Goal: Task Accomplishment & Management: Use online tool/utility

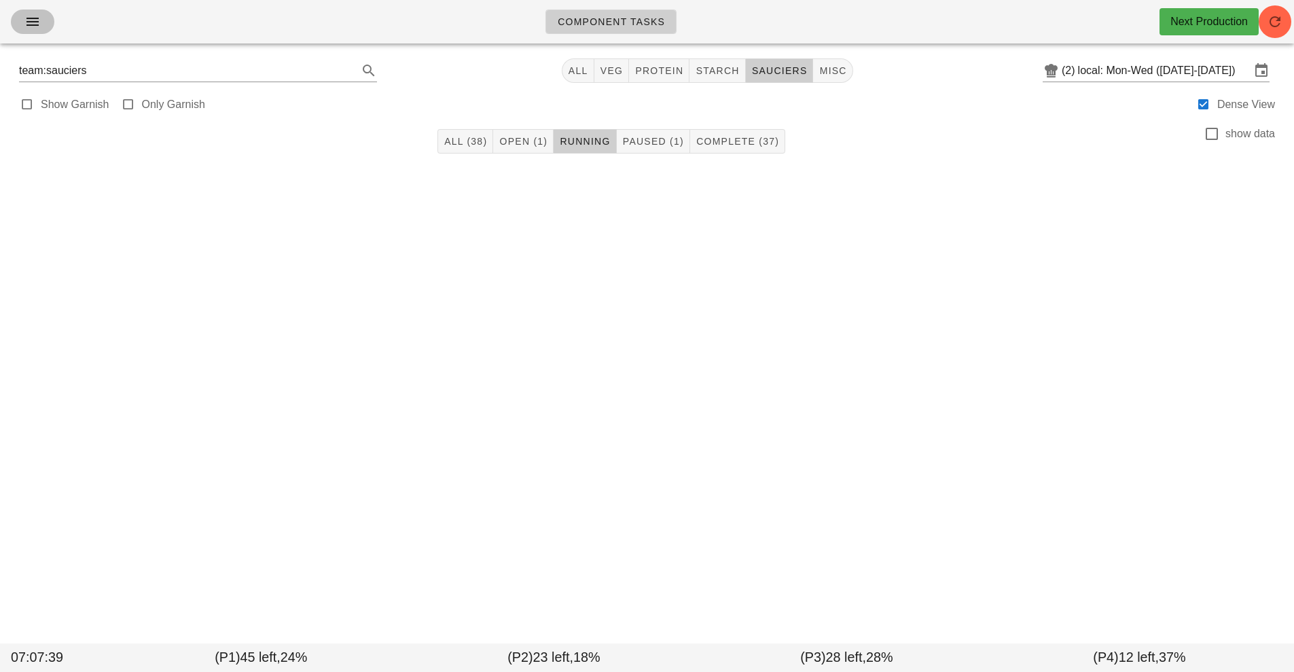
click at [32, 27] on icon "button" at bounding box center [32, 22] width 16 height 16
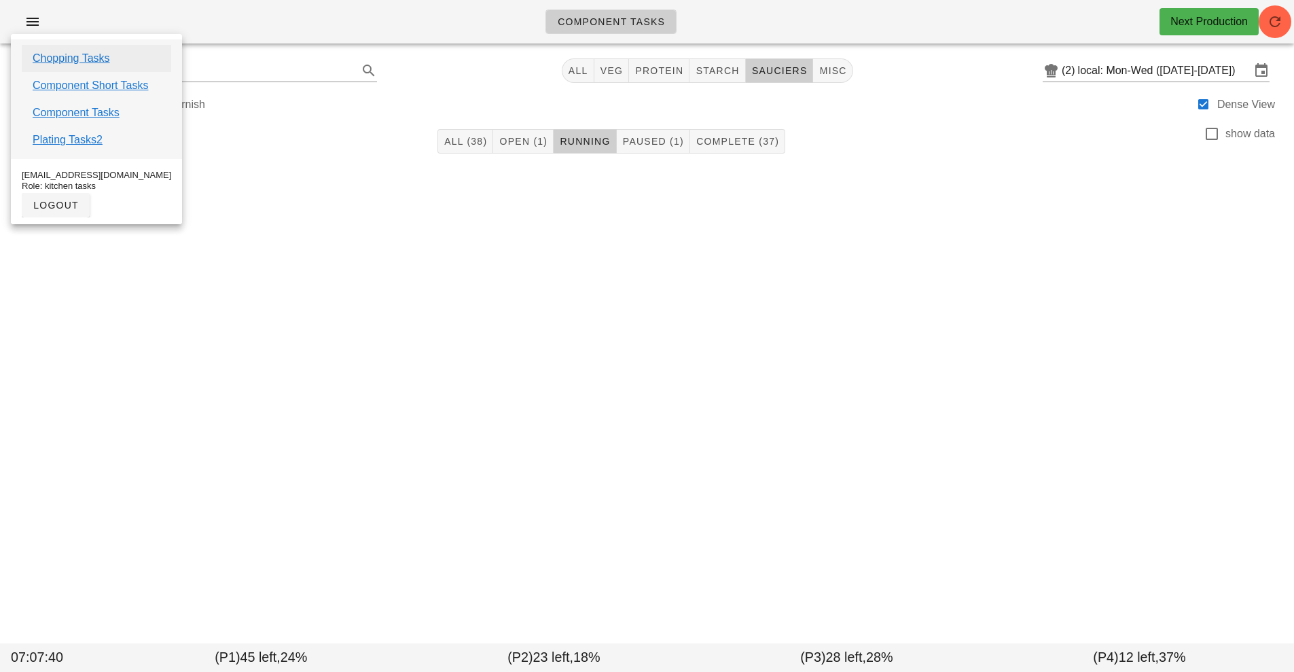
click at [91, 57] on link "Chopping Tasks" at bounding box center [71, 58] width 77 height 16
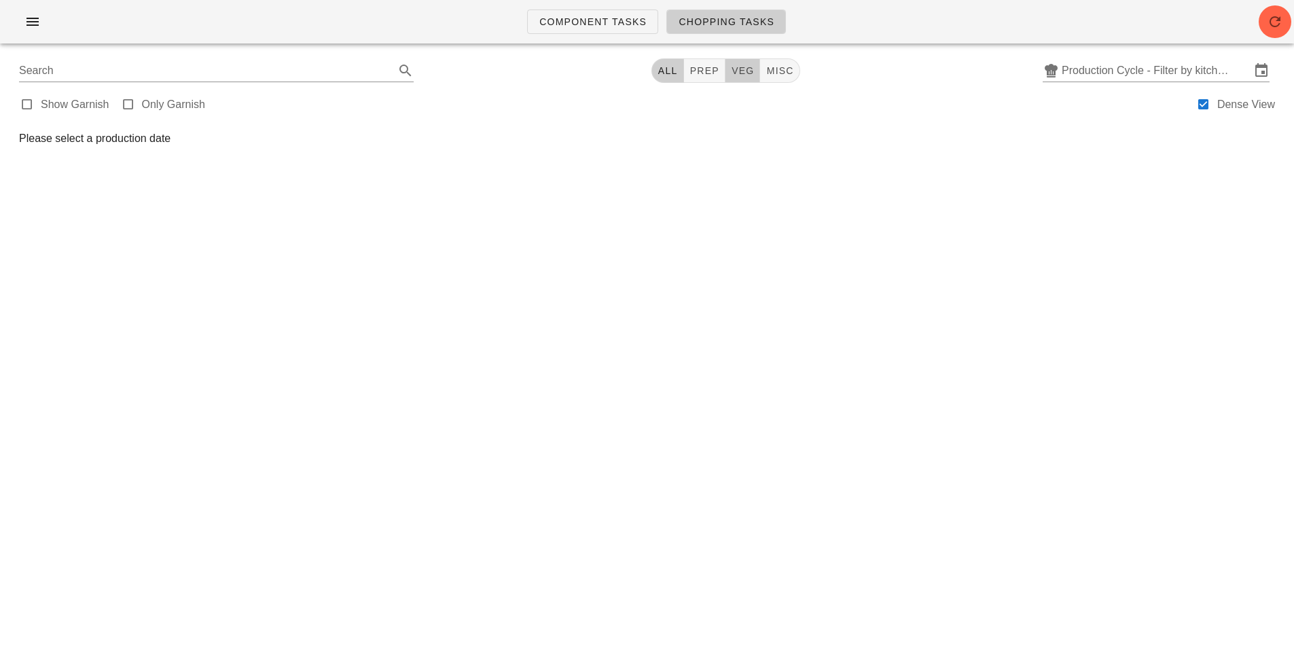
click at [741, 74] on span "veg" at bounding box center [743, 70] width 24 height 11
type input "team:veg"
click at [1162, 68] on input "Production Cycle - Filter by kitchen production schedules" at bounding box center [1156, 71] width 189 height 22
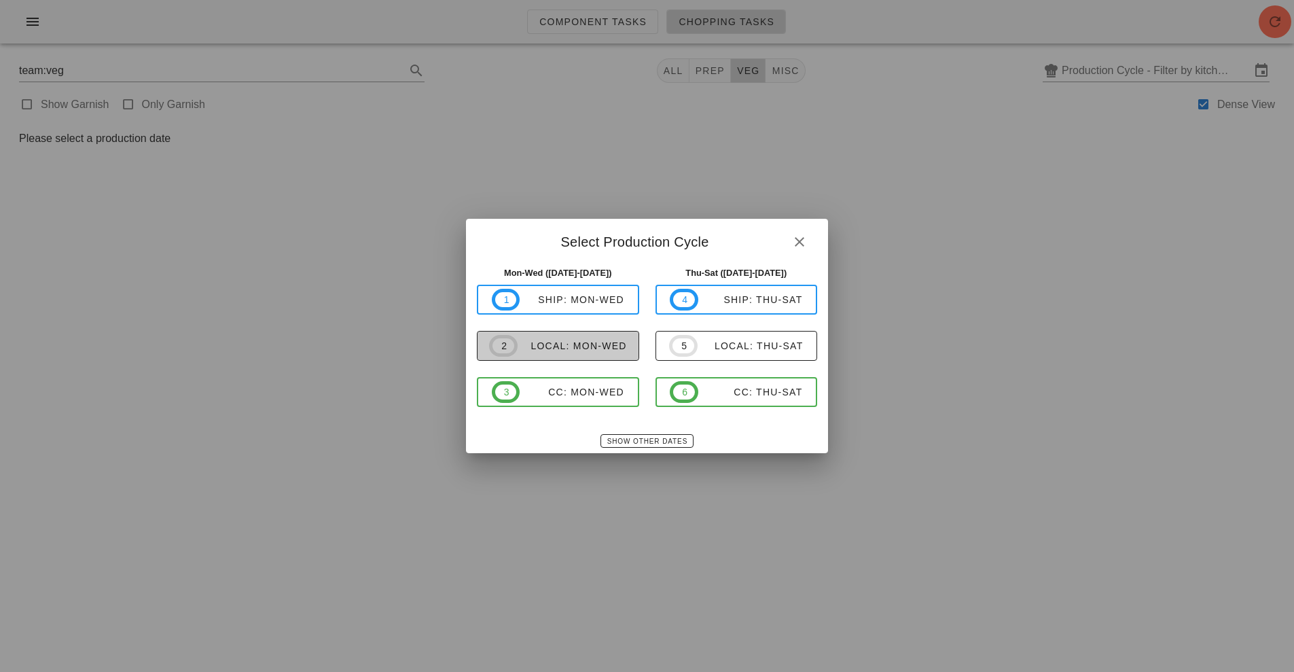
click at [613, 351] on div "local: Mon-Wed" at bounding box center [572, 345] width 109 height 11
type input "local: Mon-Wed ([DATE]-[DATE])"
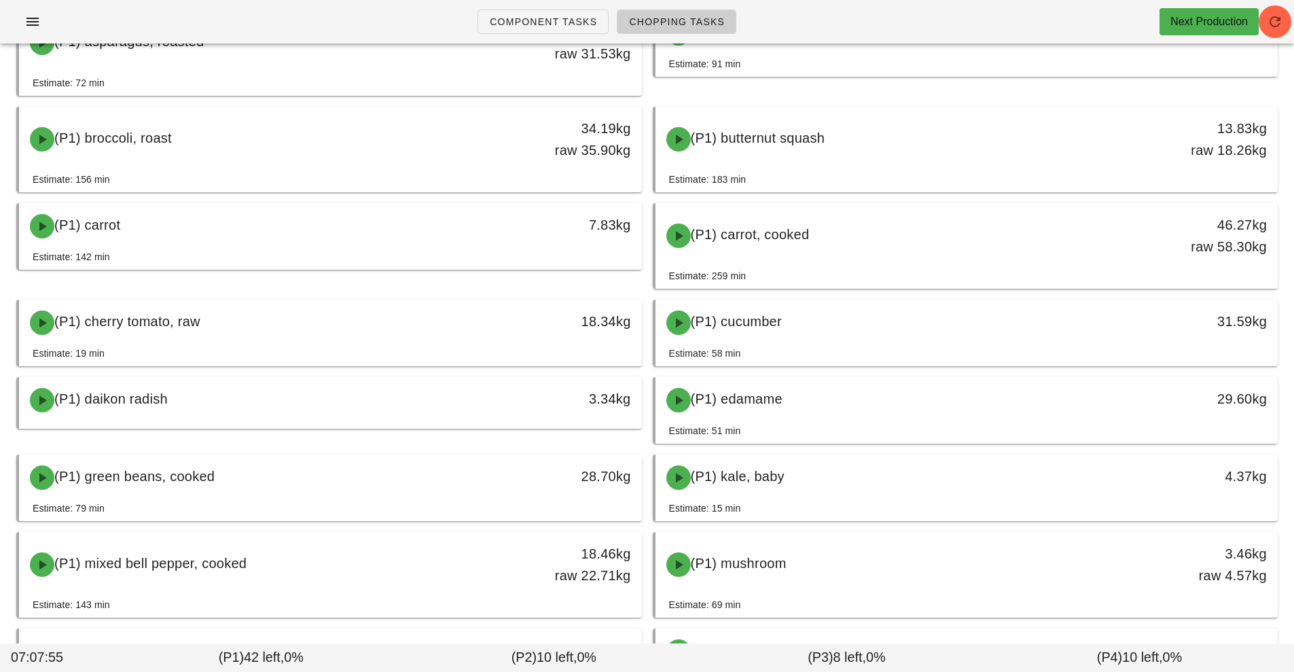
scroll to position [160, 0]
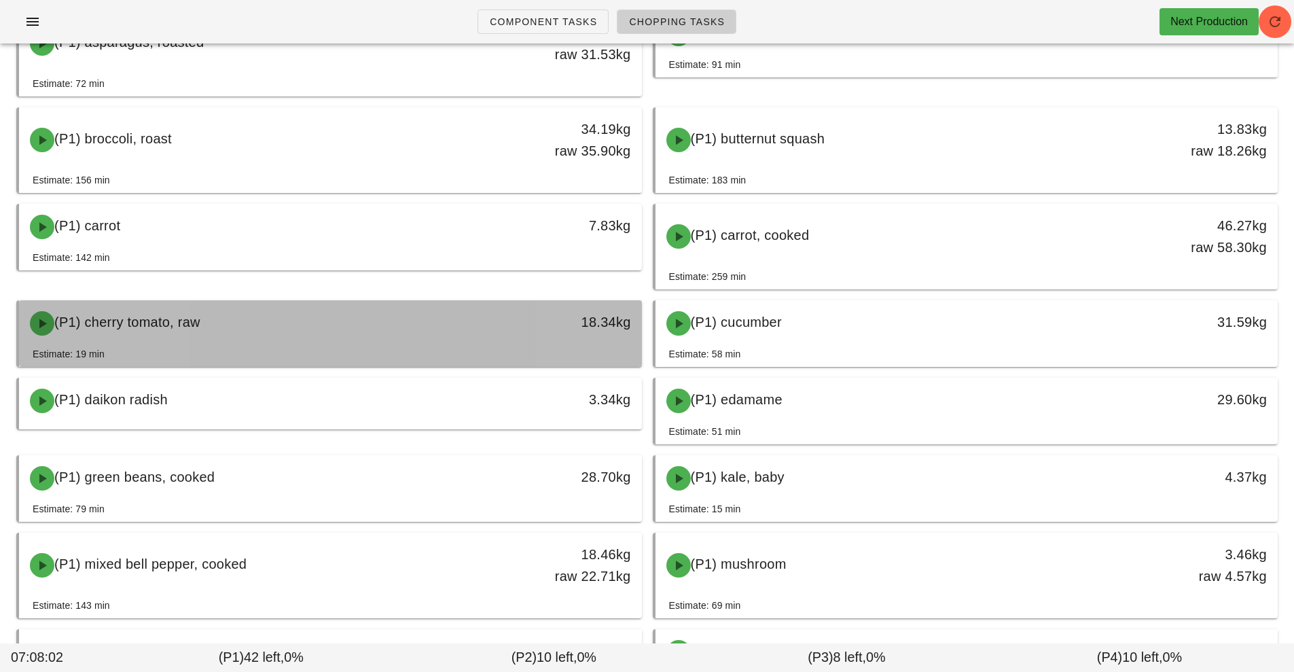
click at [393, 329] on div "(P1) cherry tomato, raw" at bounding box center [253, 323] width 463 height 41
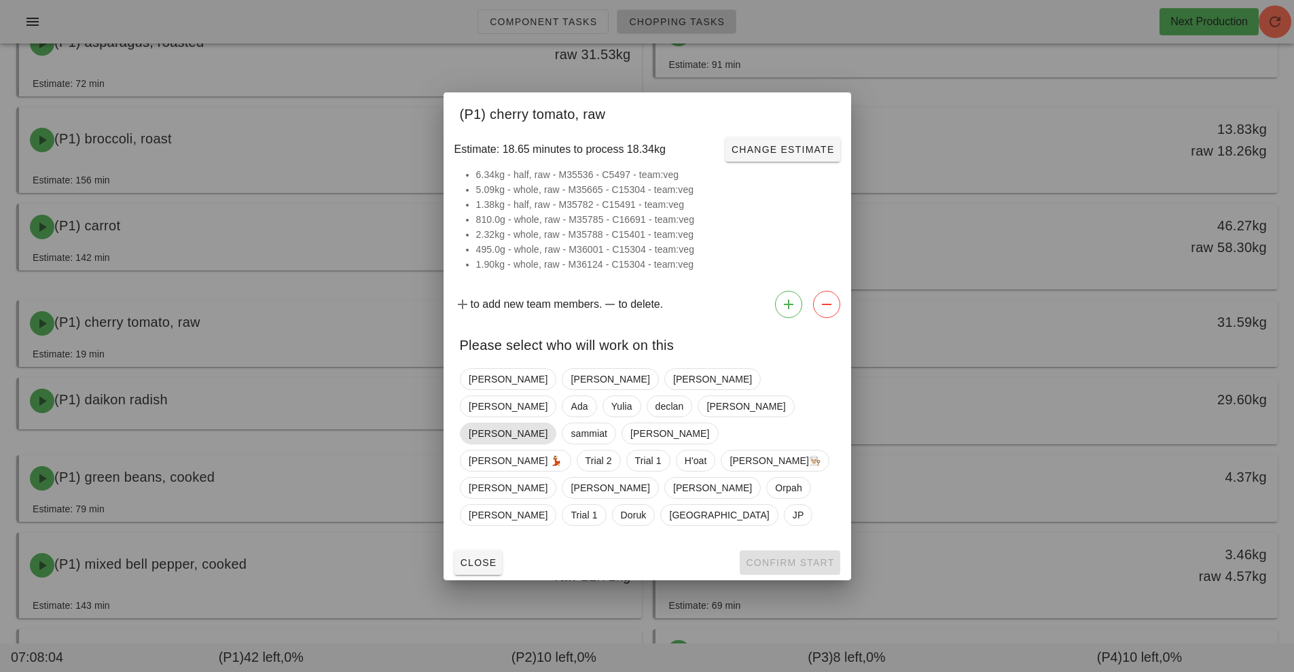
click at [522, 436] on span "[PERSON_NAME]" at bounding box center [508, 433] width 79 height 20
click at [782, 557] on span "Confirm Start" at bounding box center [789, 562] width 89 height 11
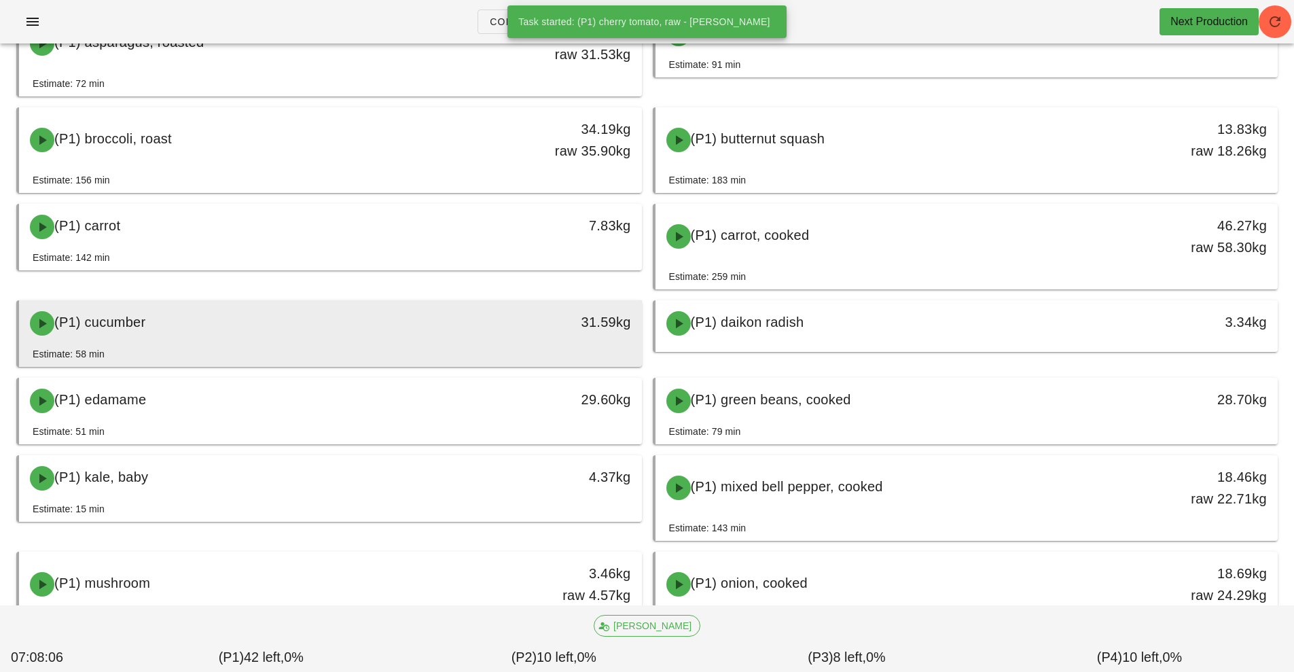
click at [429, 325] on div "(P1) cucumber" at bounding box center [253, 323] width 463 height 41
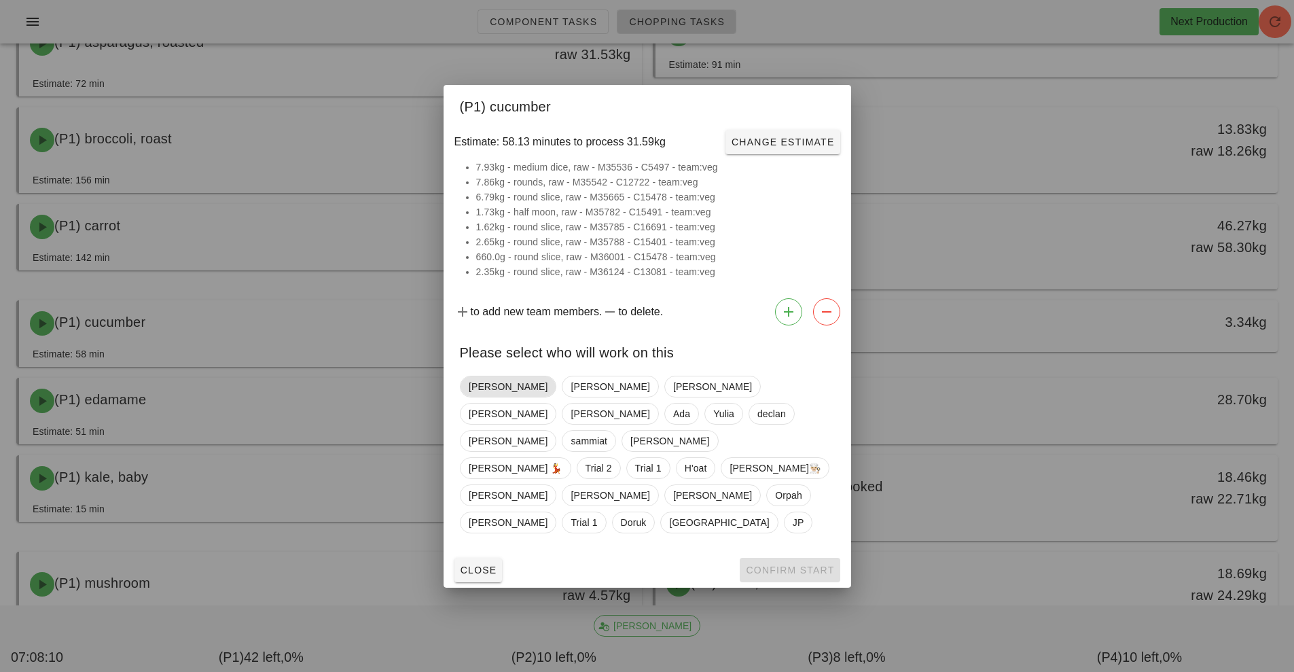
click at [476, 397] on span "[PERSON_NAME]" at bounding box center [508, 386] width 79 height 20
click at [774, 558] on button "Confirm Start" at bounding box center [790, 570] width 100 height 24
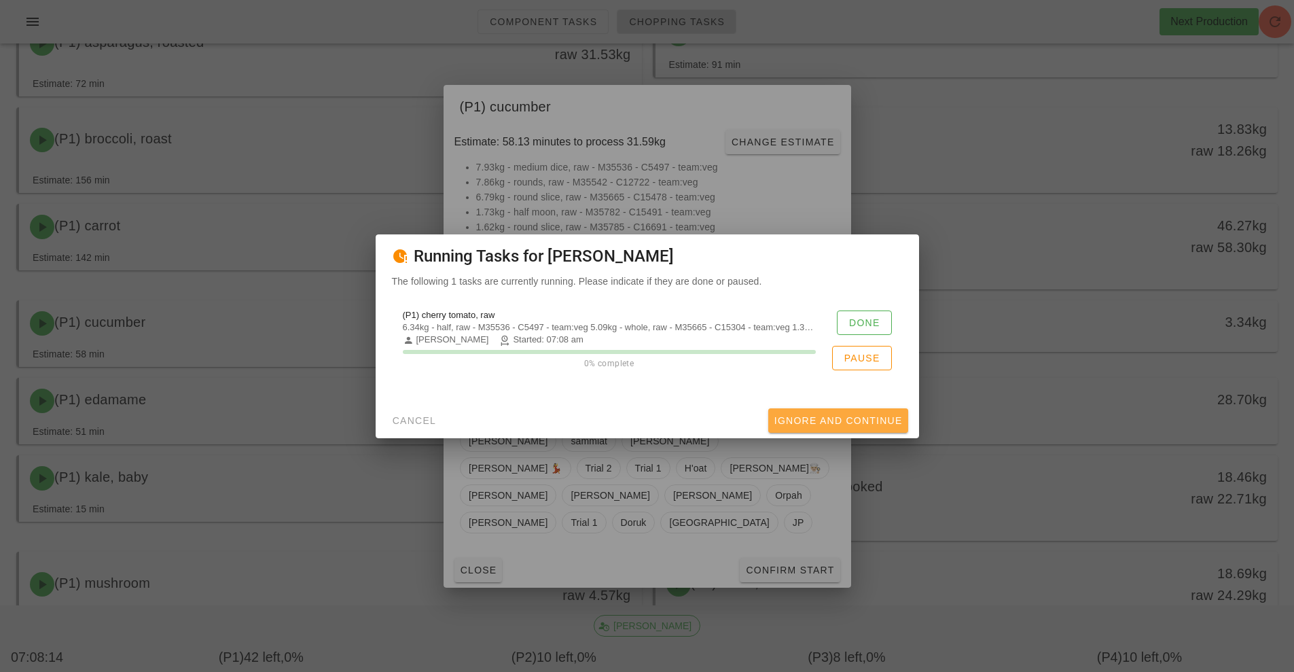
click at [846, 420] on span "Ignore And Continue" at bounding box center [838, 420] width 129 height 11
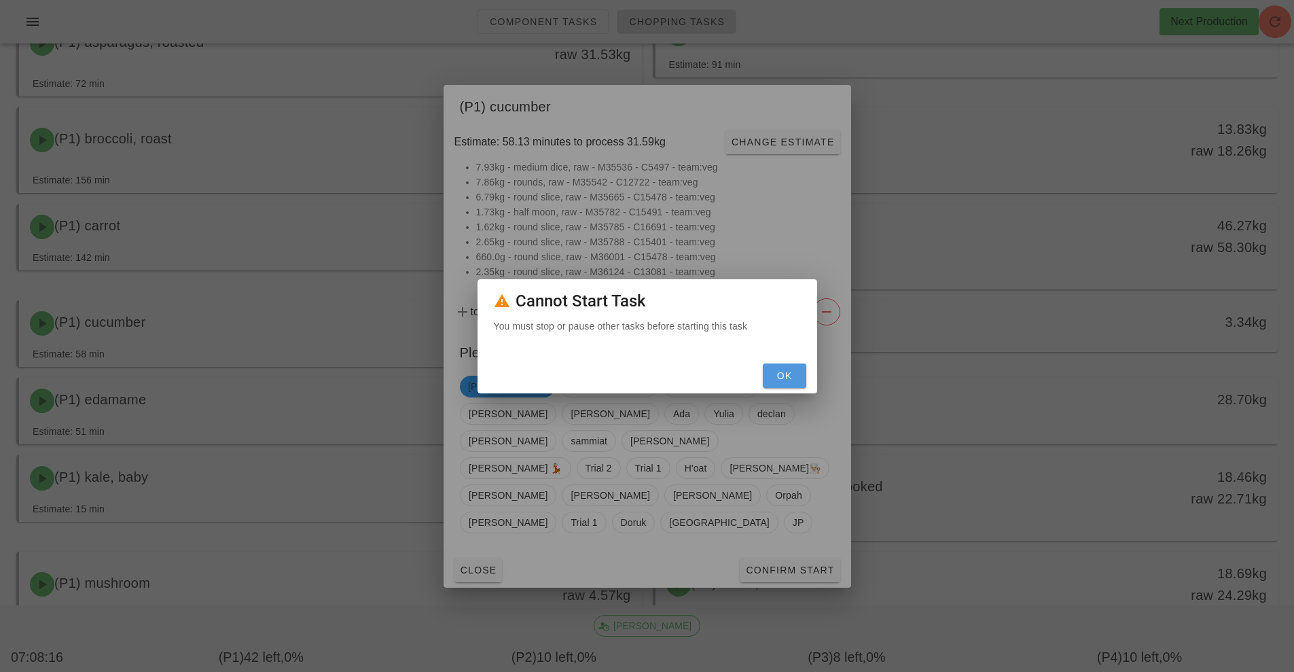
click at [779, 376] on span "OK" at bounding box center [784, 375] width 33 height 11
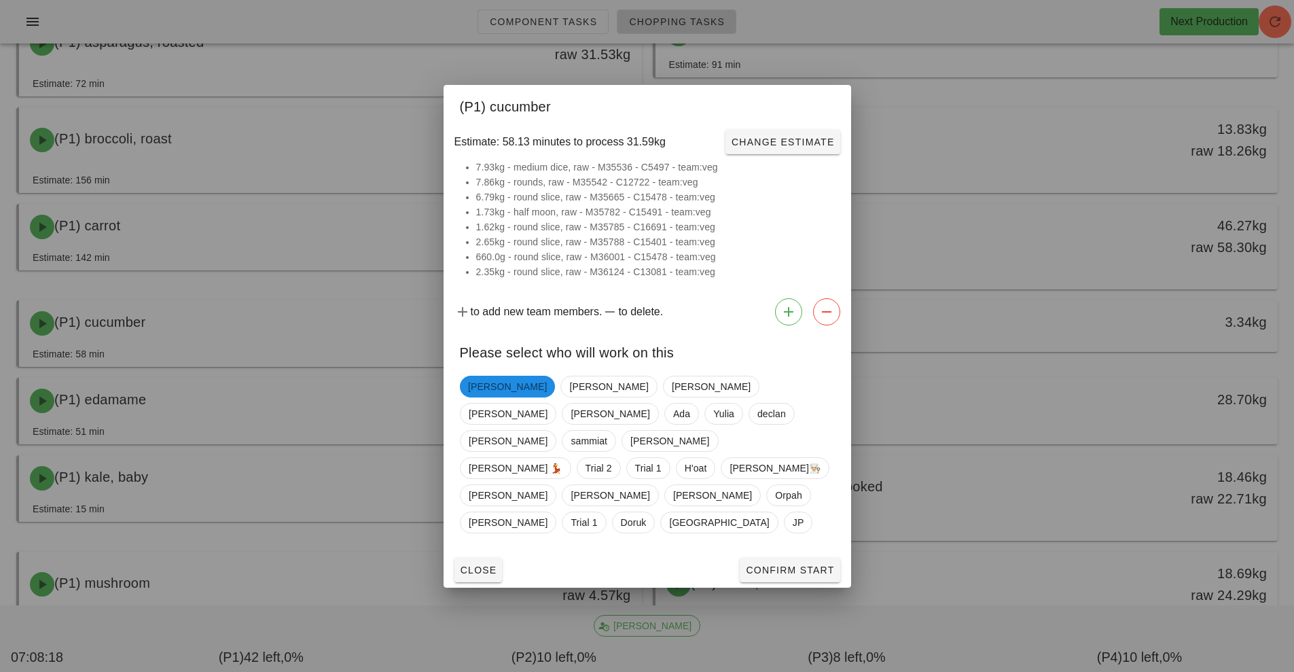
click at [978, 115] on div at bounding box center [647, 336] width 1294 height 672
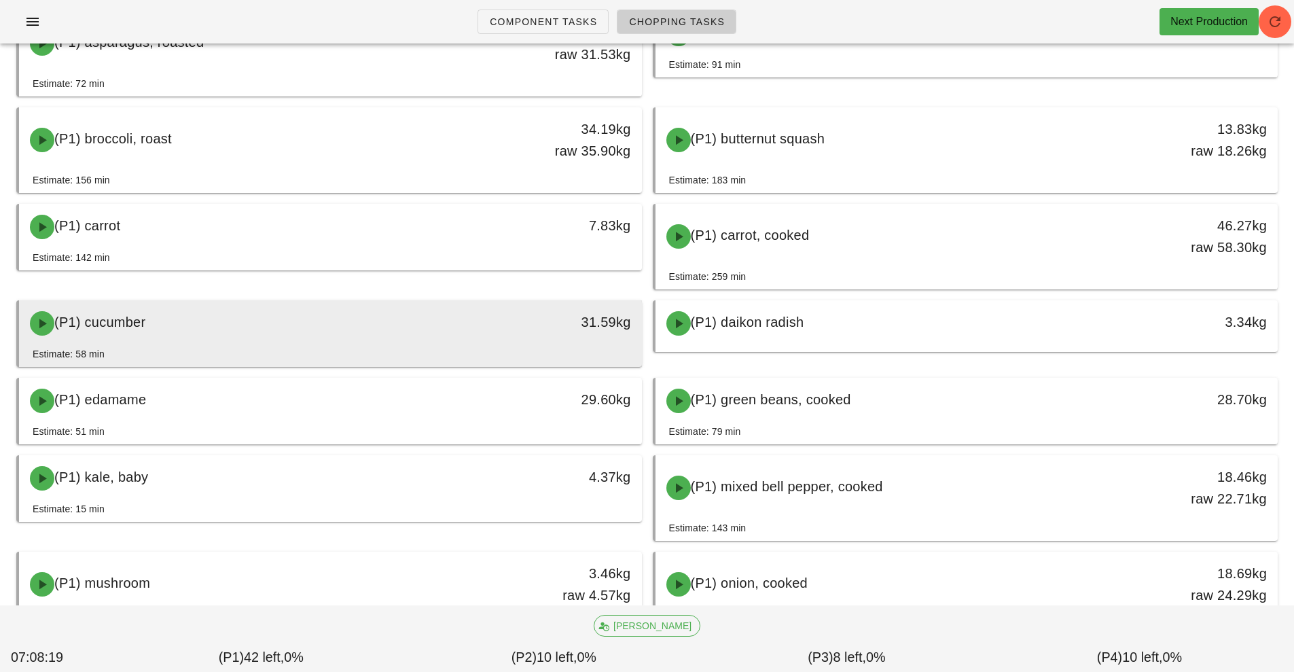
click at [425, 325] on div "(P1) cucumber" at bounding box center [253, 323] width 463 height 41
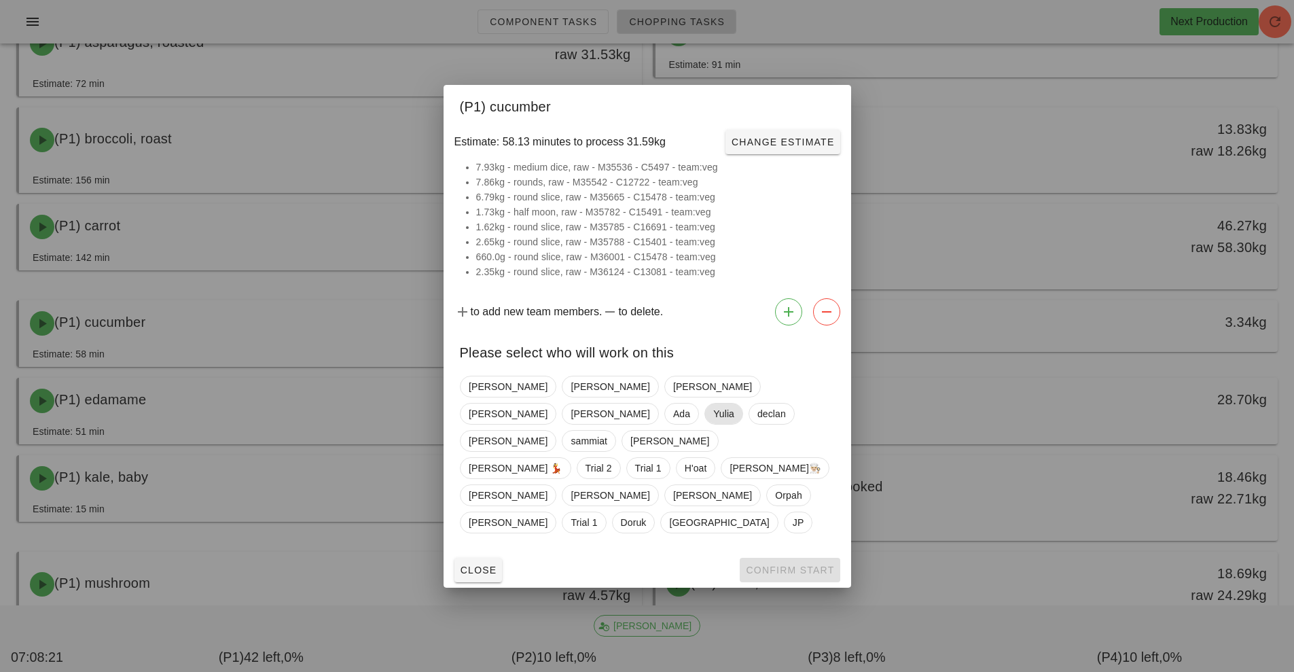
click at [734, 416] on span "Yulia" at bounding box center [723, 413] width 21 height 20
click at [800, 564] on span "Confirm Start" at bounding box center [789, 569] width 89 height 11
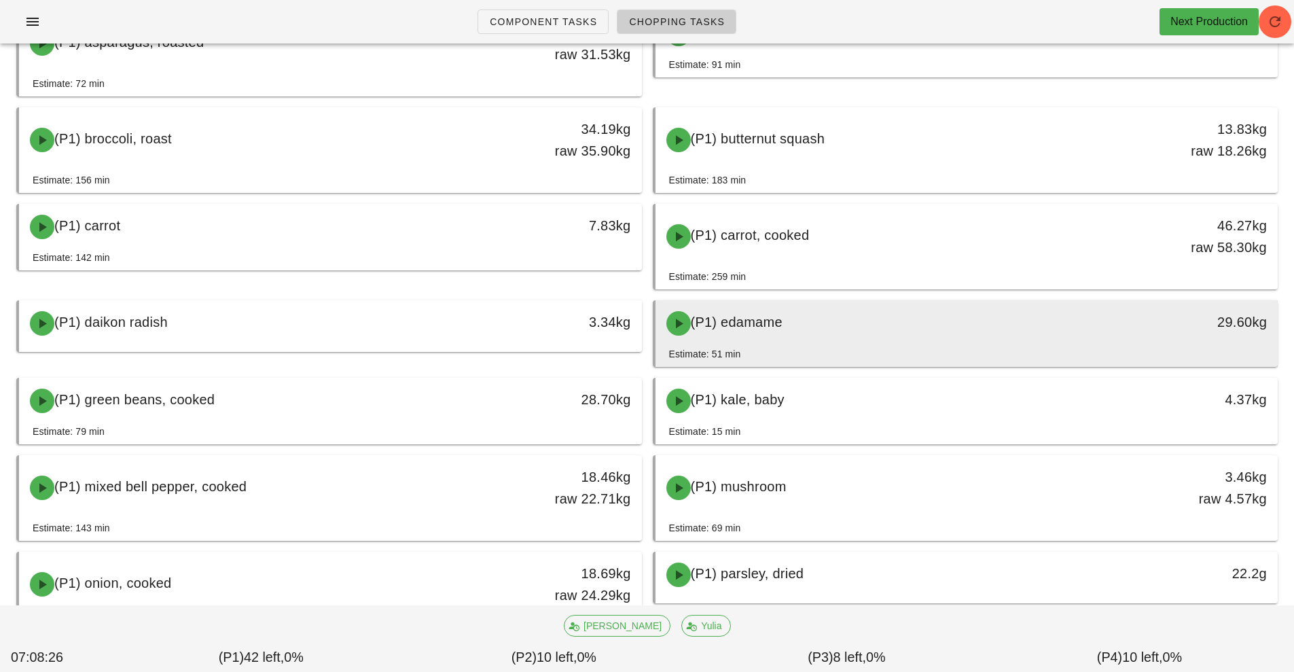
click at [835, 330] on div "(P1) edamame" at bounding box center [889, 323] width 463 height 41
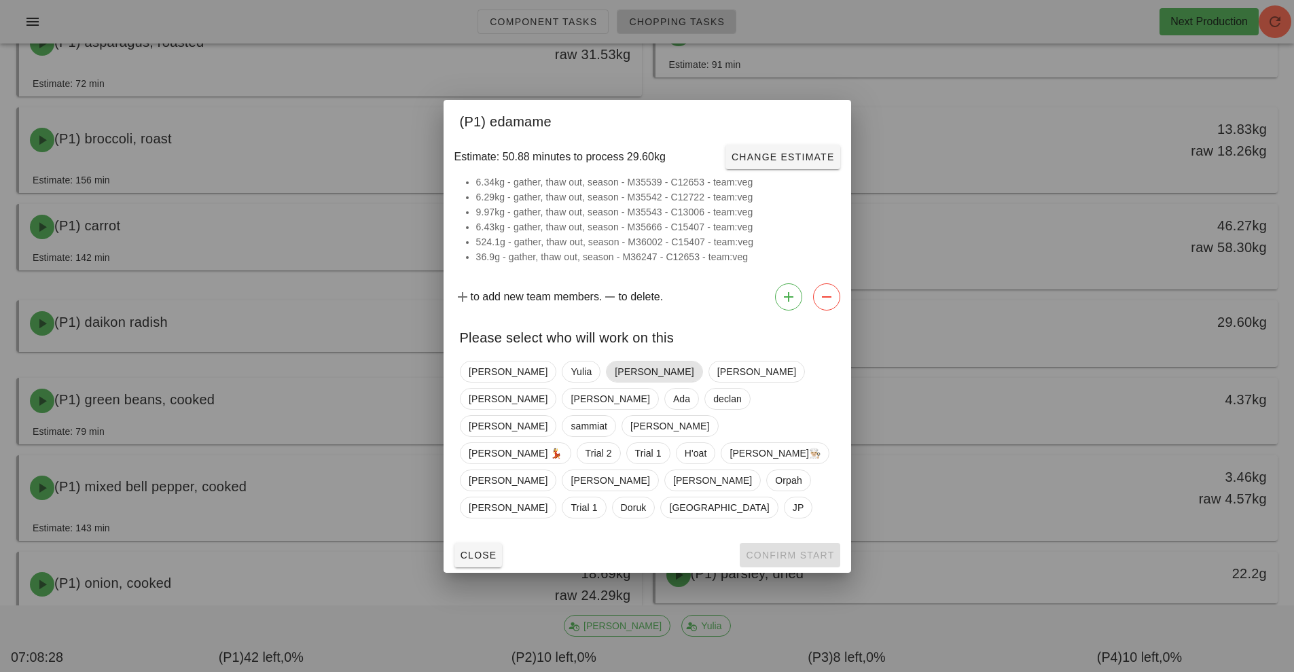
click at [606, 382] on span "[PERSON_NAME]" at bounding box center [654, 372] width 96 height 22
click at [796, 550] on span "Confirm Start" at bounding box center [789, 555] width 89 height 11
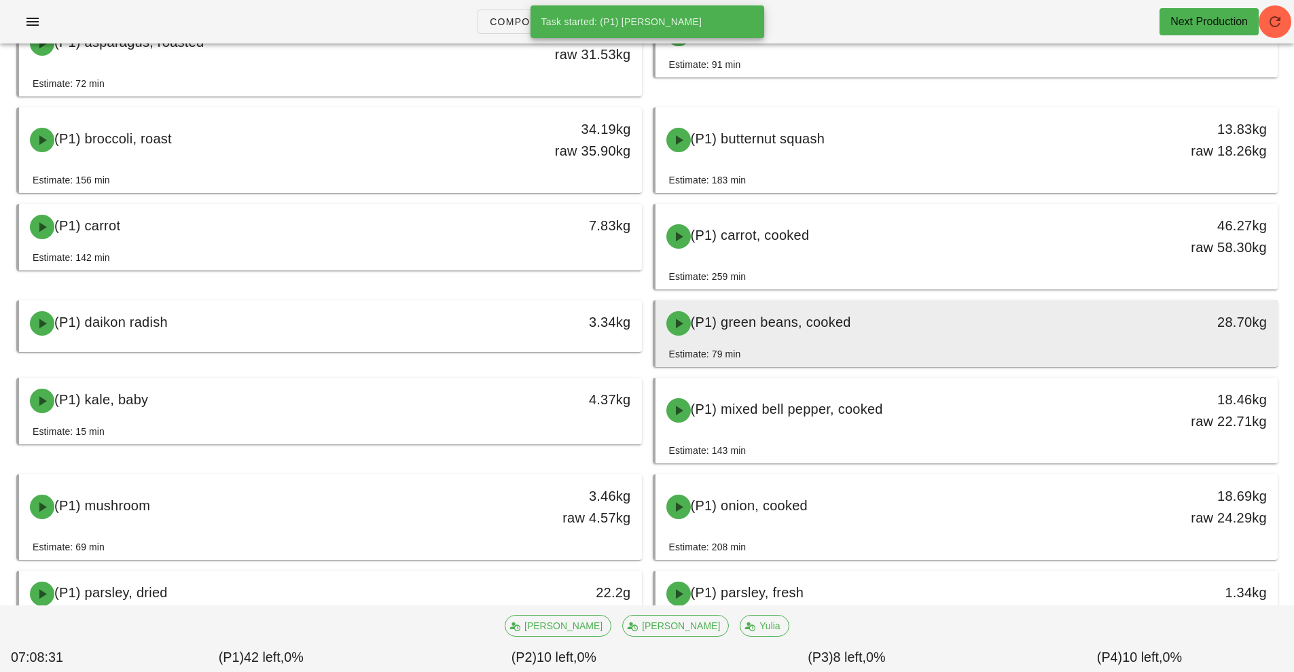
click at [874, 332] on div "(P1) green beans, cooked" at bounding box center [889, 323] width 463 height 41
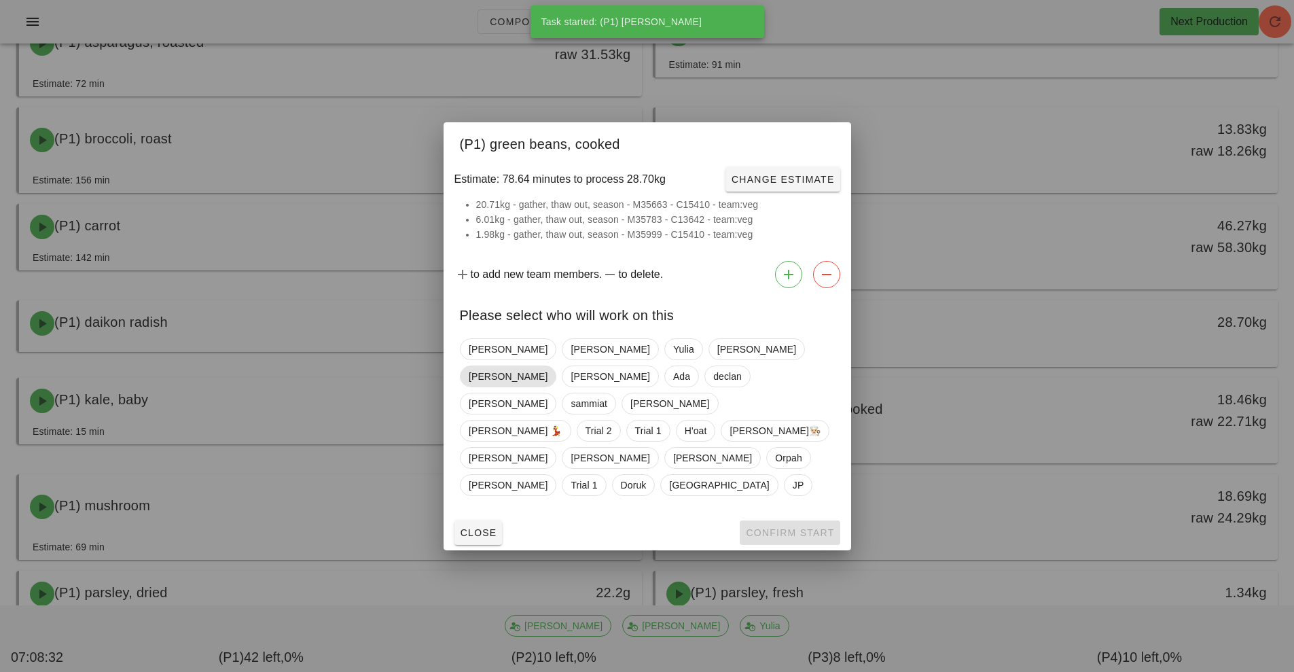
click at [548, 378] on span "[PERSON_NAME]" at bounding box center [508, 376] width 79 height 20
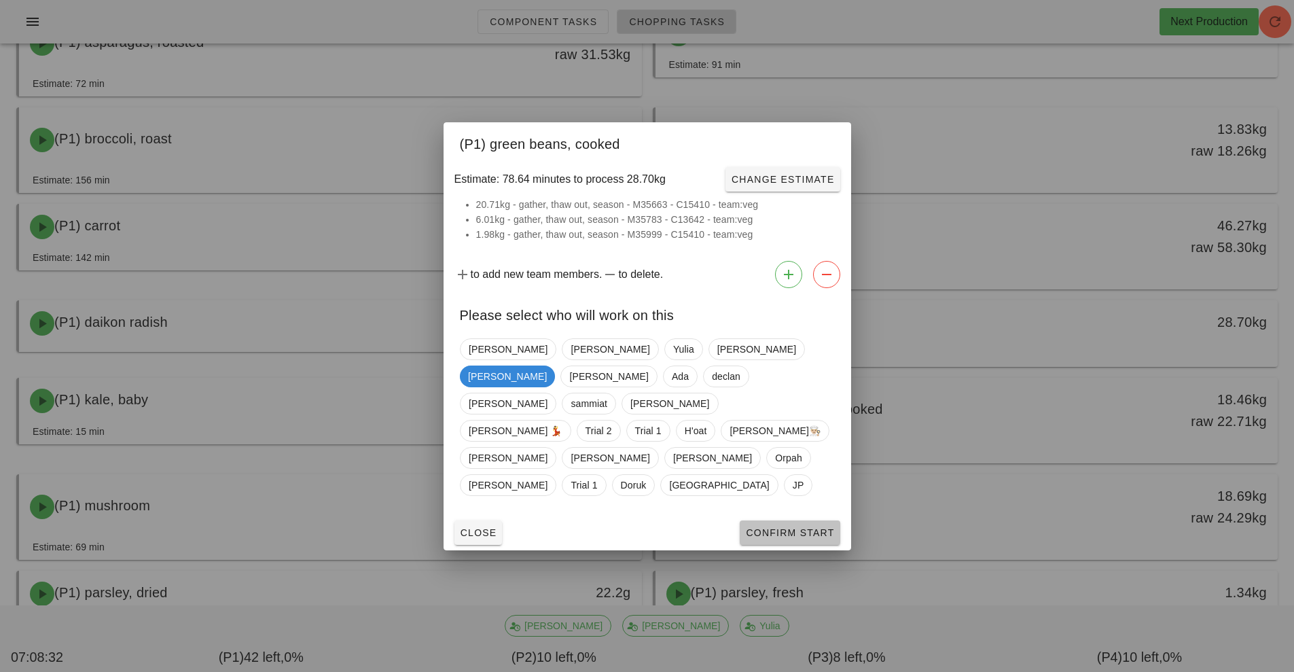
click at [806, 527] on span "Confirm Start" at bounding box center [789, 532] width 89 height 11
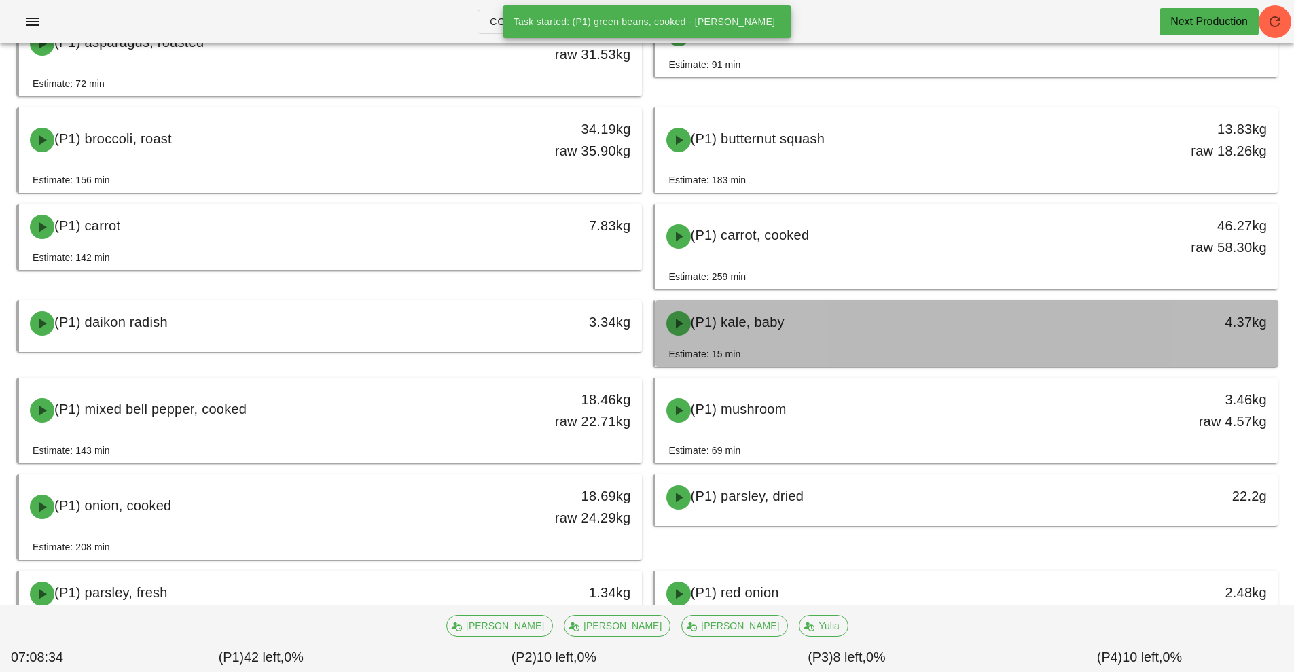
click at [798, 326] on div "(P1) kale, baby" at bounding box center [889, 323] width 463 height 41
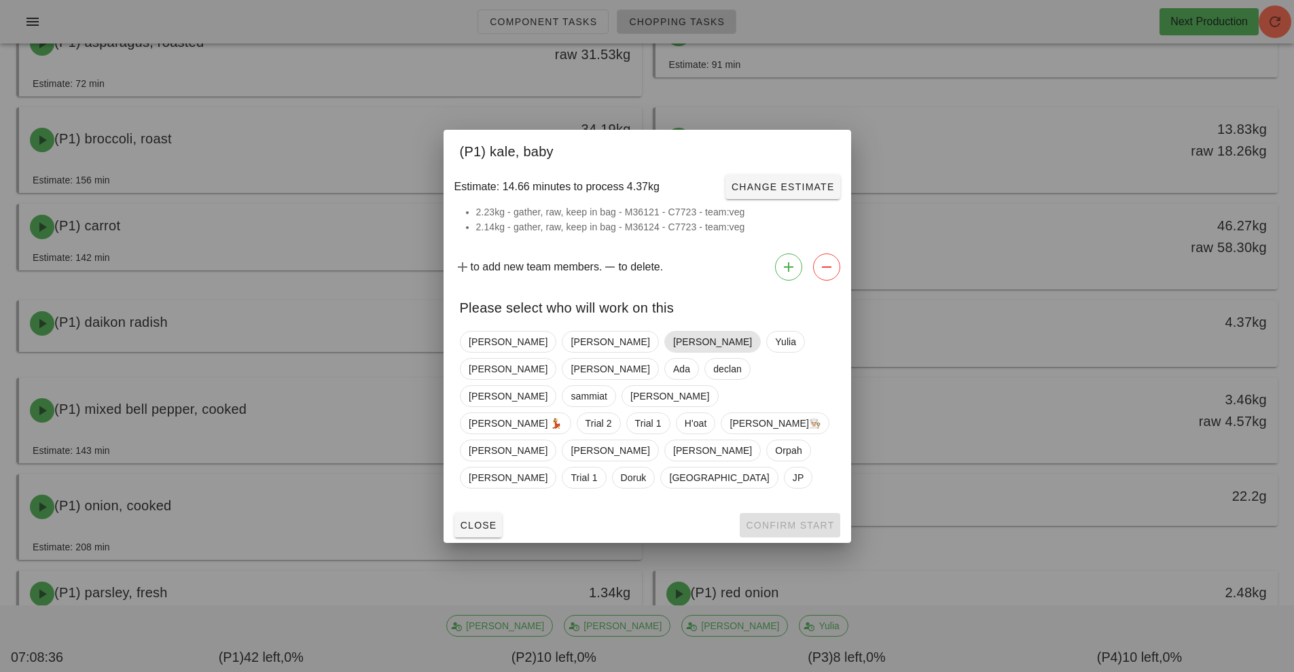
click at [672, 352] on span "[PERSON_NAME]" at bounding box center [711, 341] width 79 height 20
click at [804, 520] on span "Confirm Start" at bounding box center [789, 525] width 89 height 11
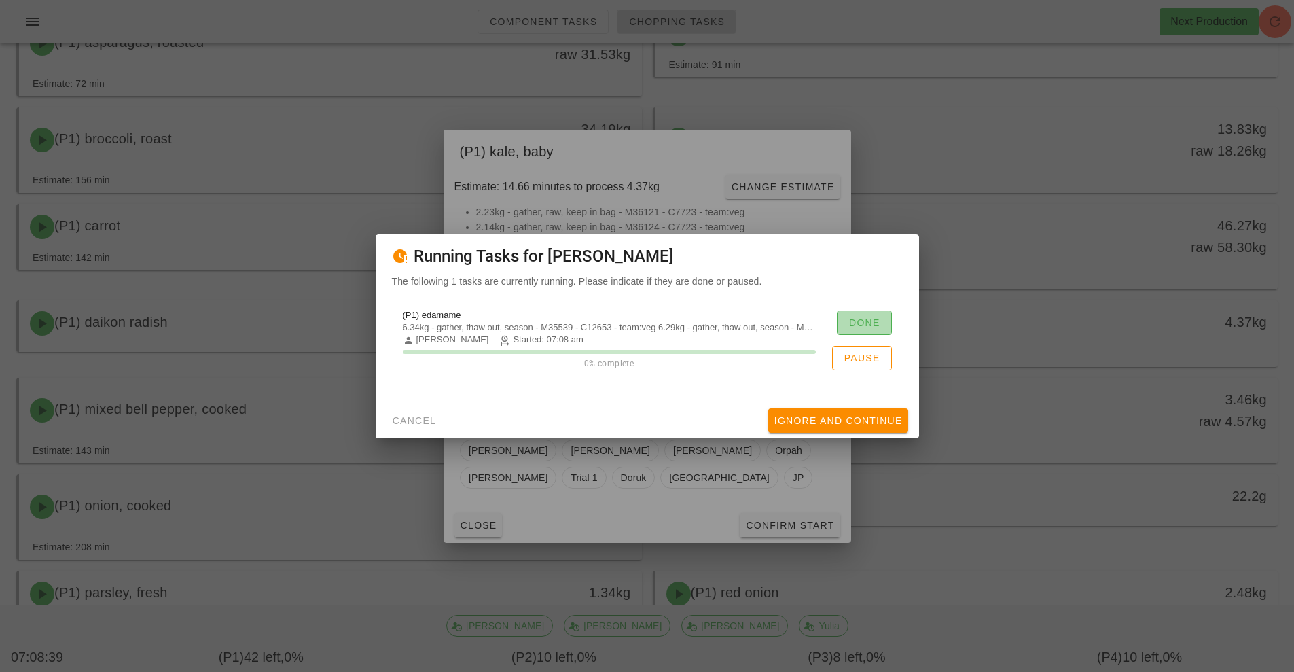
click at [870, 317] on span "Done" at bounding box center [864, 322] width 32 height 11
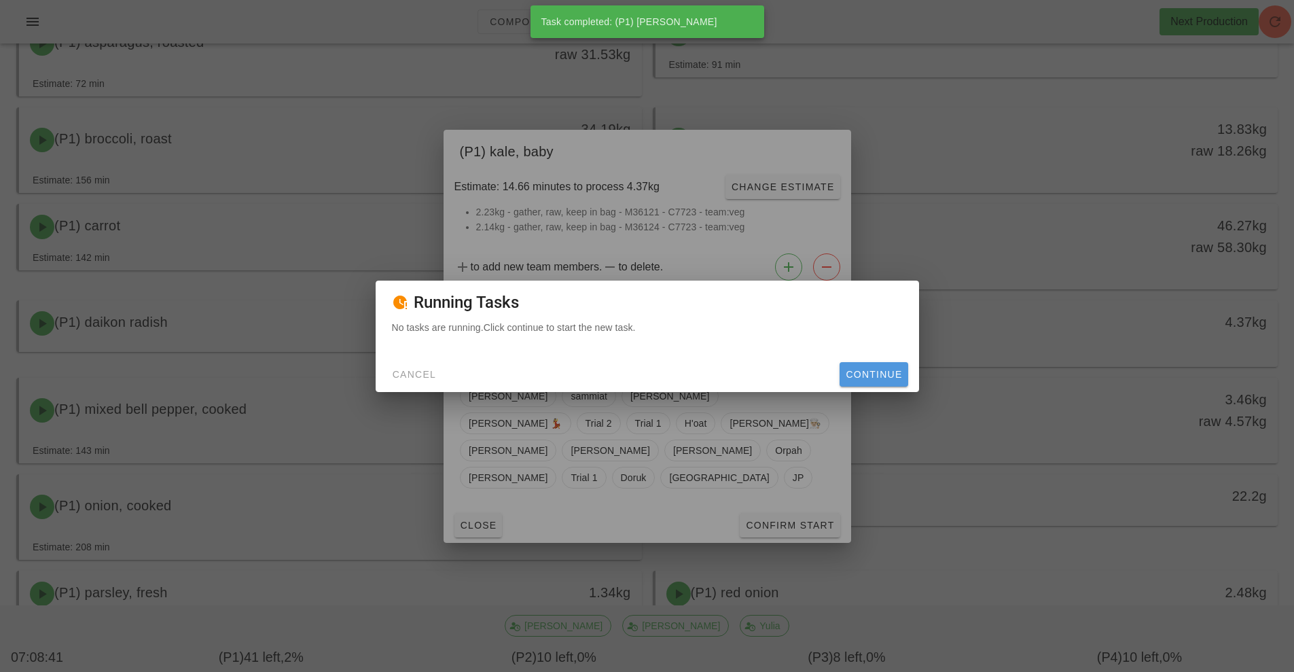
click at [886, 374] on span "Continue" at bounding box center [873, 374] width 57 height 11
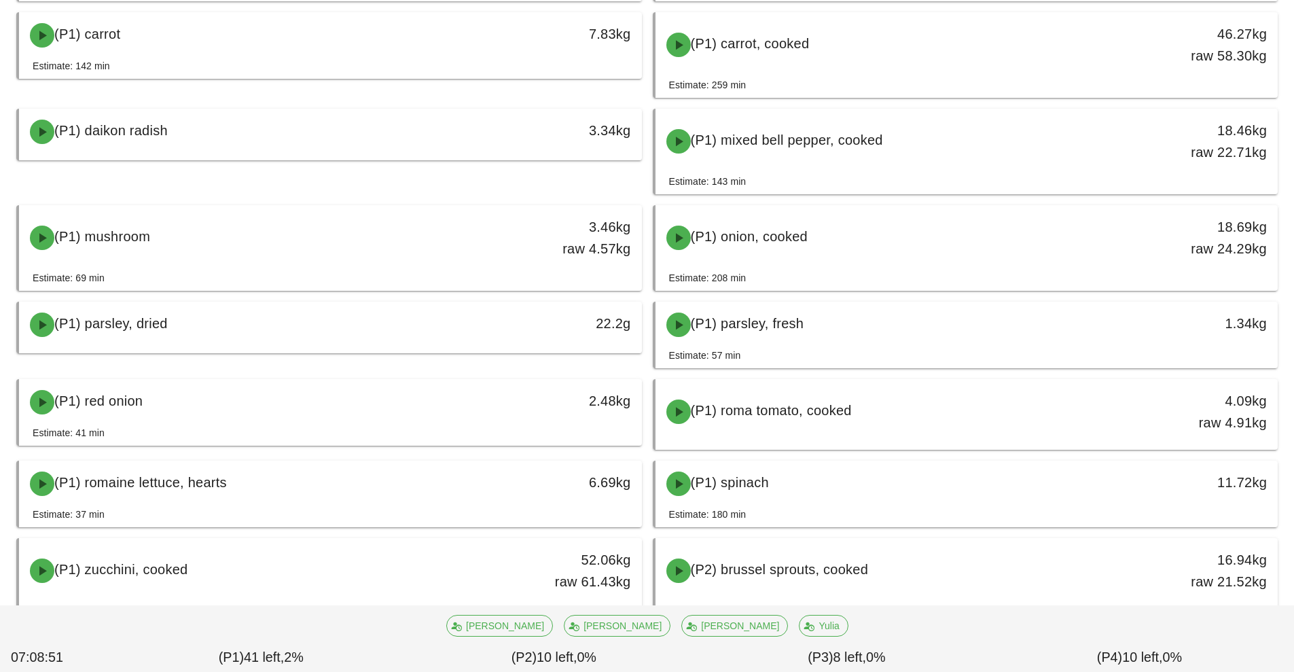
scroll to position [398, 0]
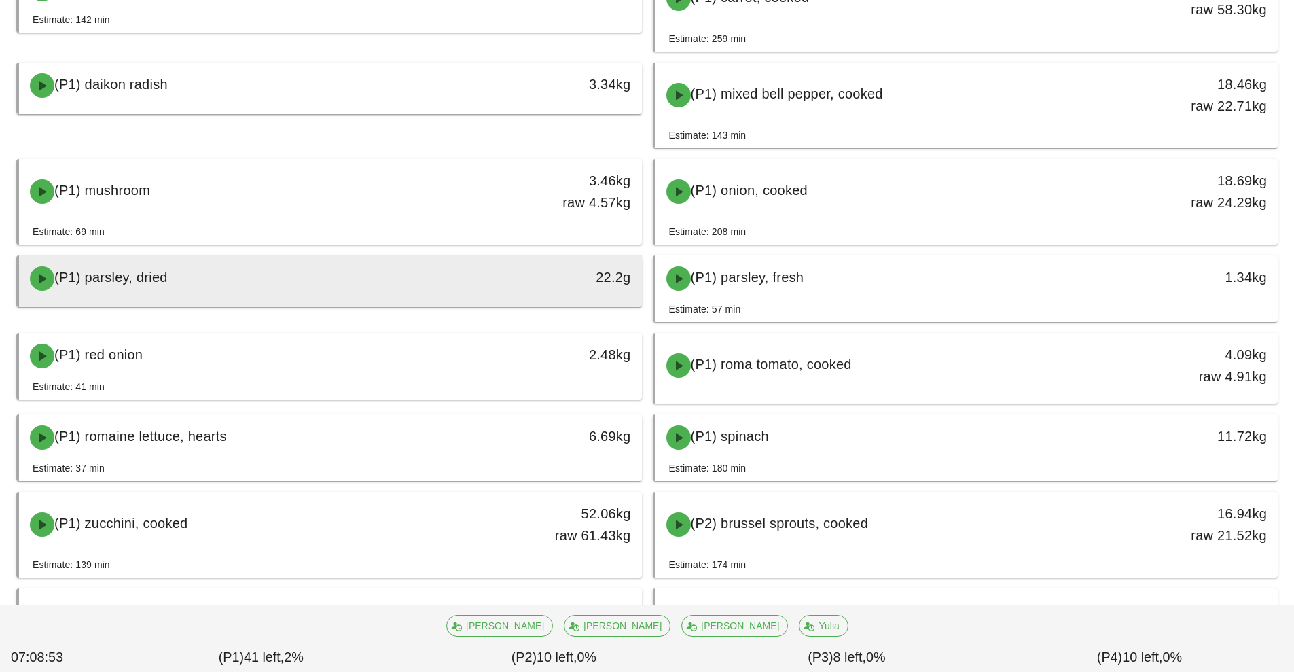
click at [500, 265] on div "22.2g" at bounding box center [561, 278] width 154 height 41
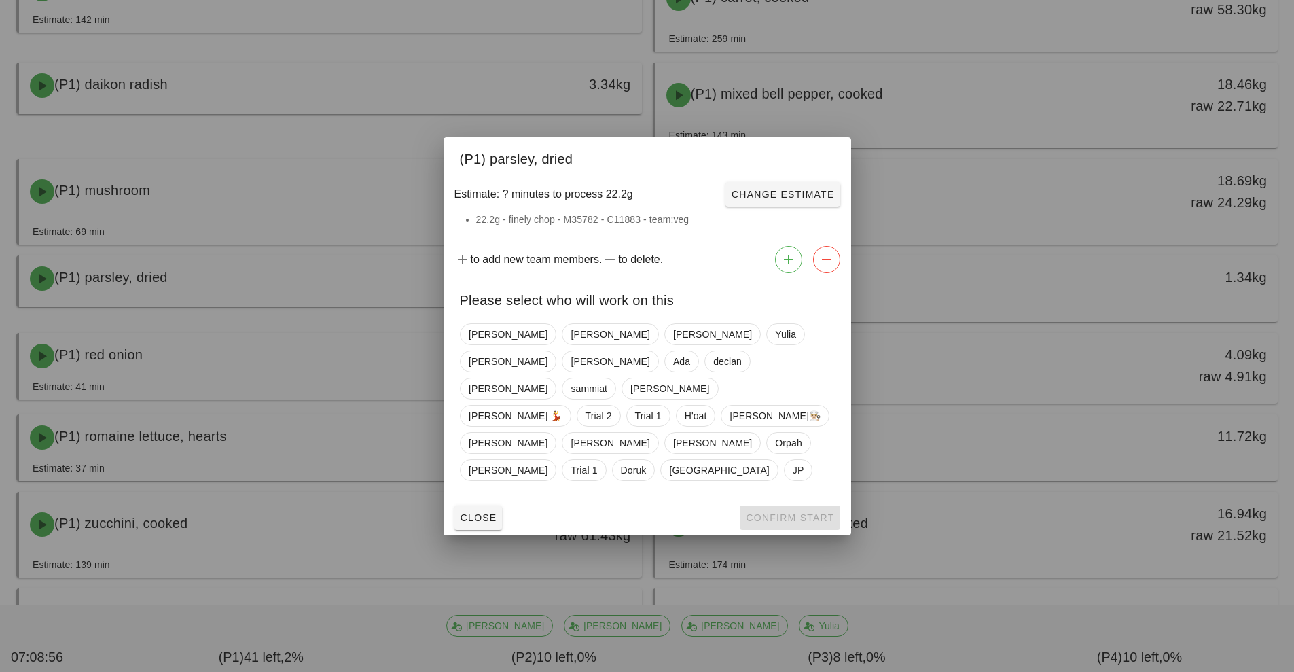
click at [1022, 191] on div at bounding box center [647, 336] width 1294 height 672
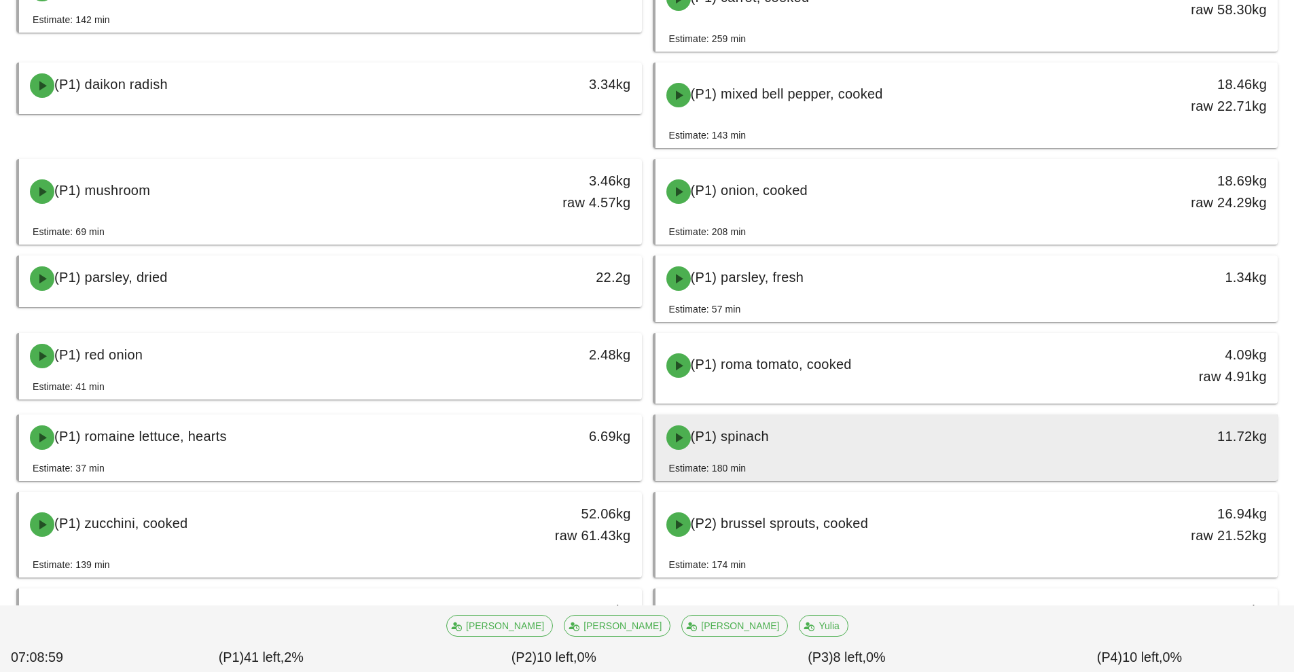
click at [937, 454] on div "(P1) spinach" at bounding box center [889, 437] width 463 height 41
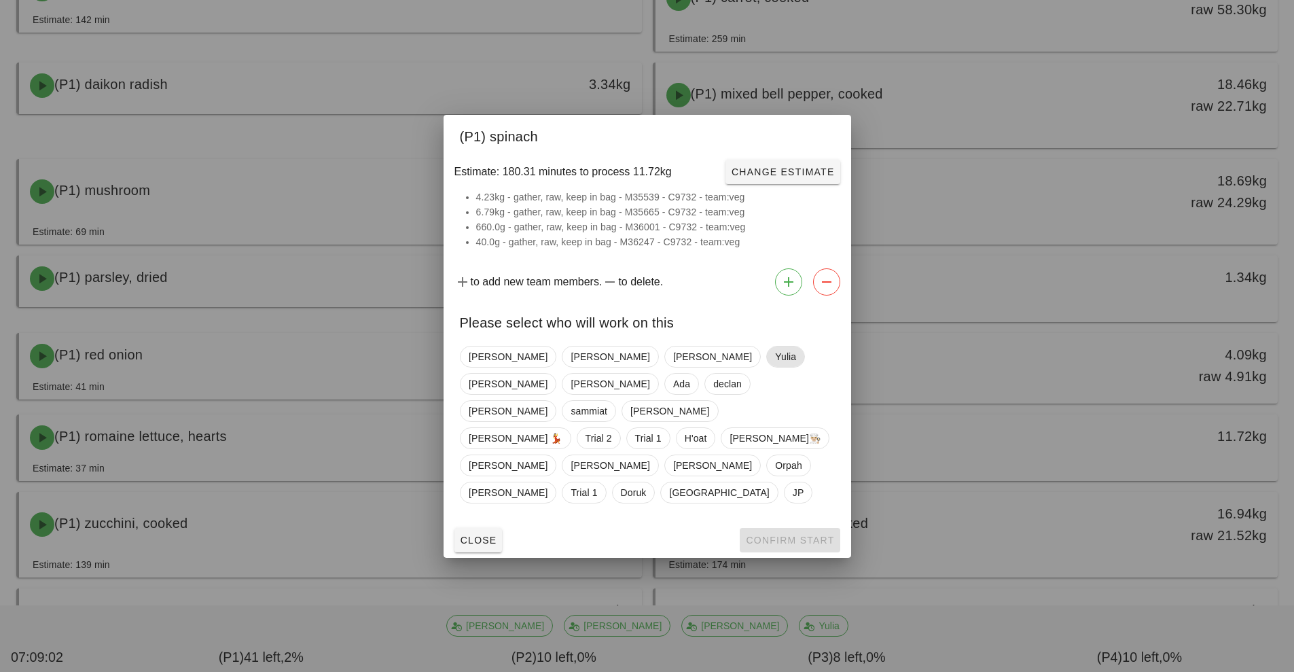
click at [775, 367] on span "Yulia" at bounding box center [785, 356] width 21 height 20
click at [810, 535] on span "Confirm Start" at bounding box center [789, 540] width 89 height 11
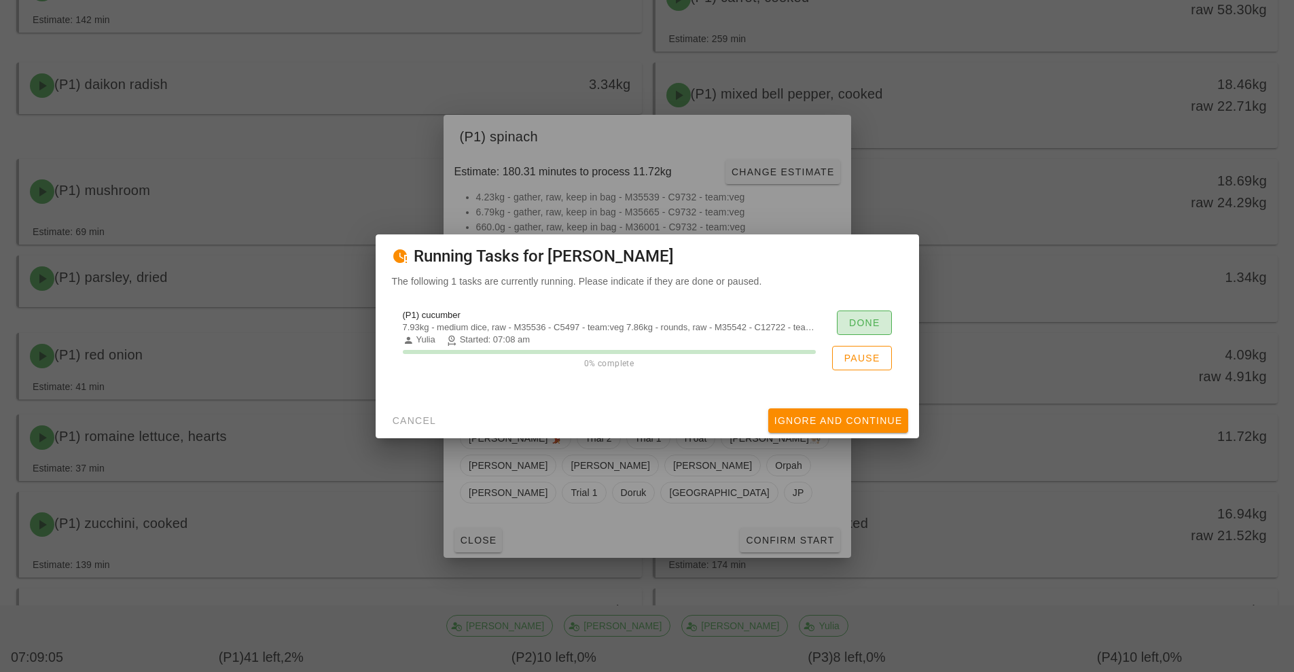
click at [853, 317] on span "Done" at bounding box center [864, 322] width 32 height 11
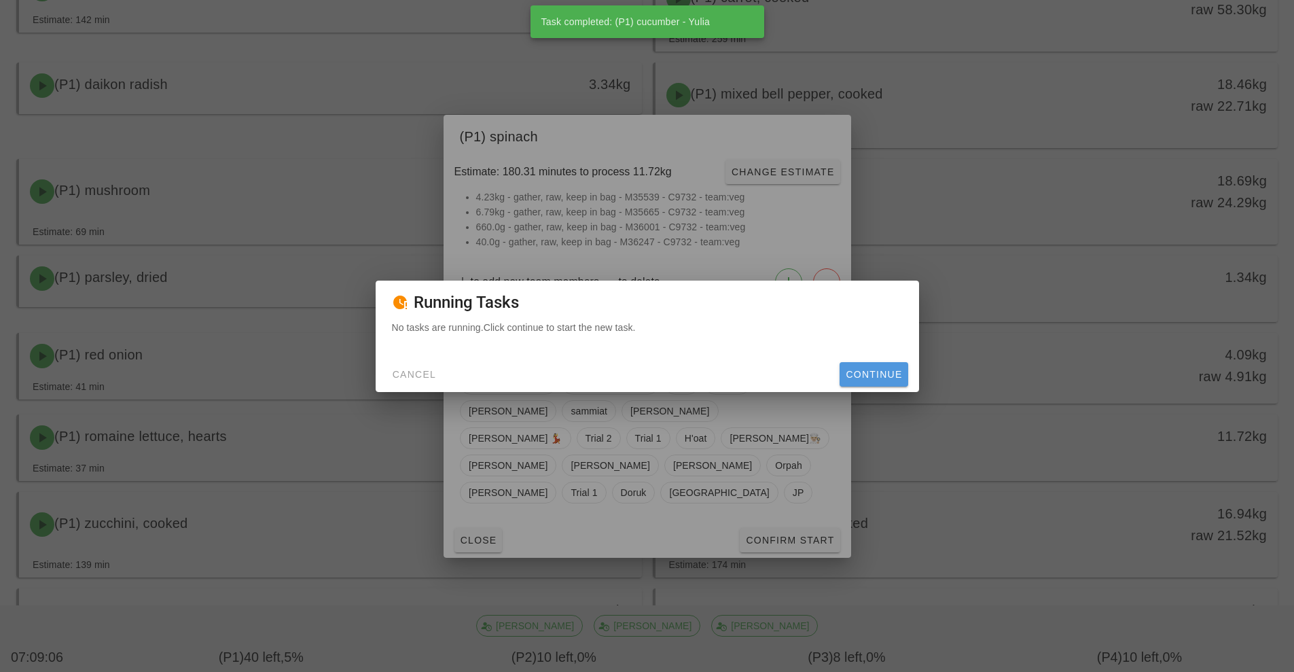
click at [882, 374] on span "Continue" at bounding box center [873, 374] width 57 height 11
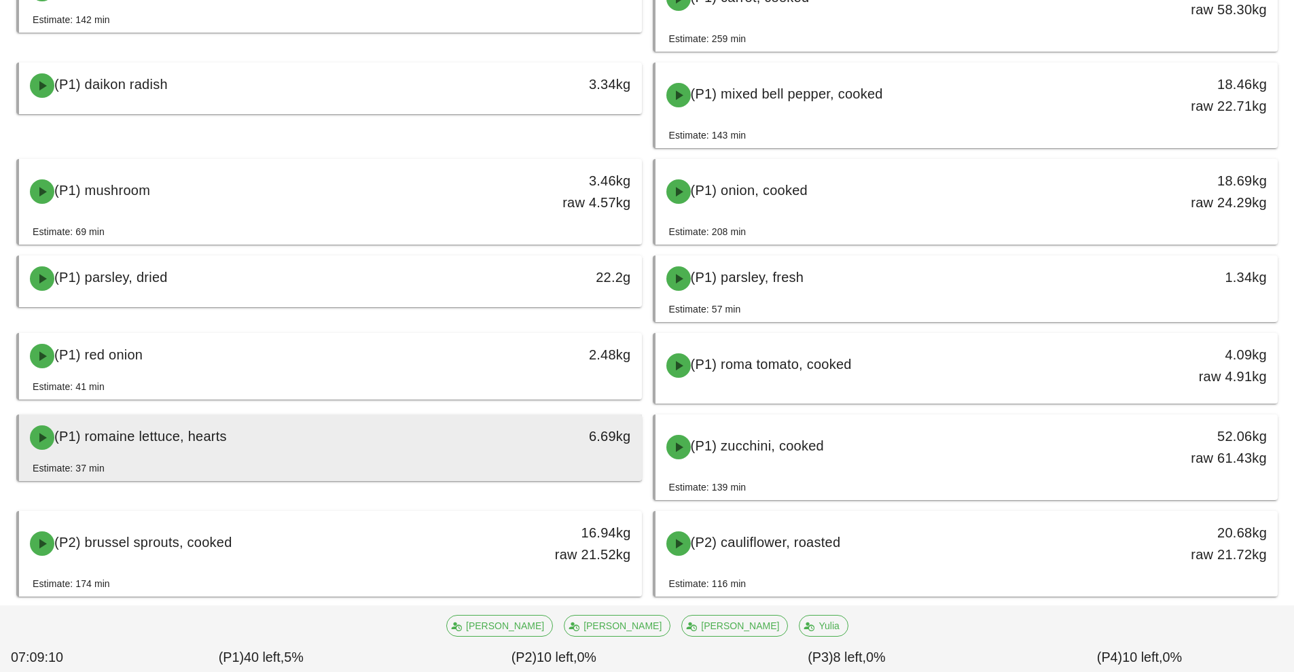
click at [461, 430] on div "(P1) romaine lettuce, hearts" at bounding box center [253, 437] width 463 height 41
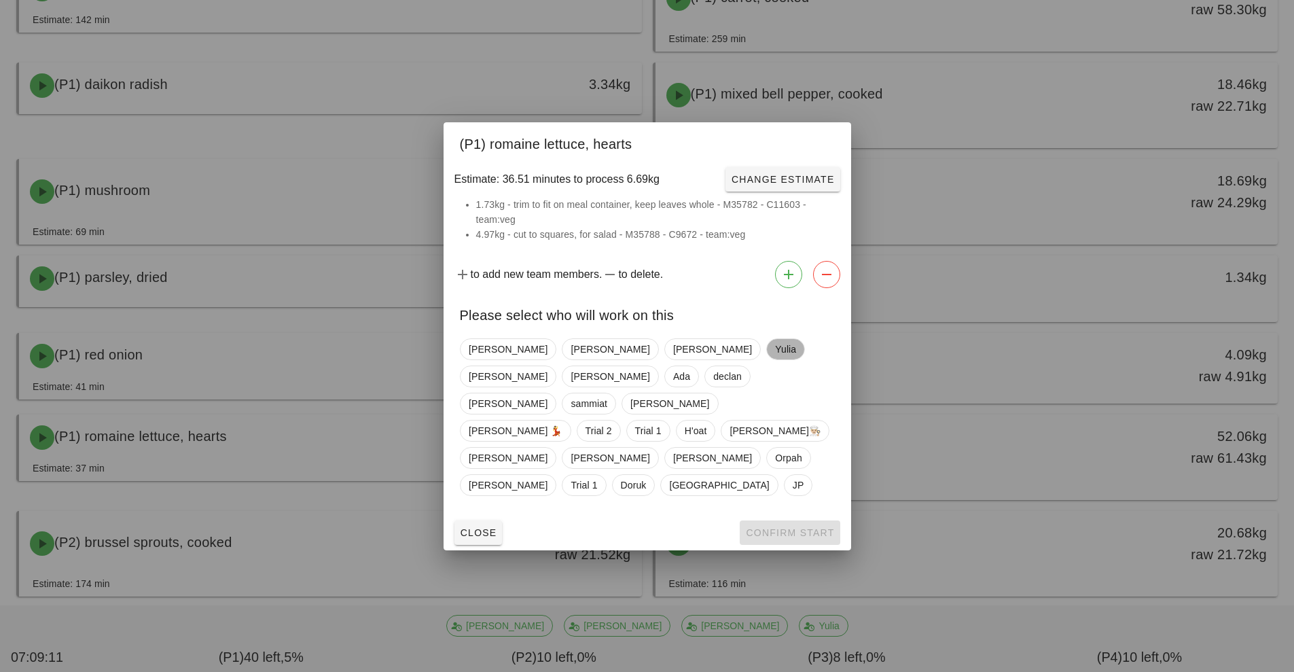
click at [775, 359] on span "Yulia" at bounding box center [785, 349] width 21 height 20
click at [807, 527] on span "Confirm Start" at bounding box center [789, 532] width 89 height 11
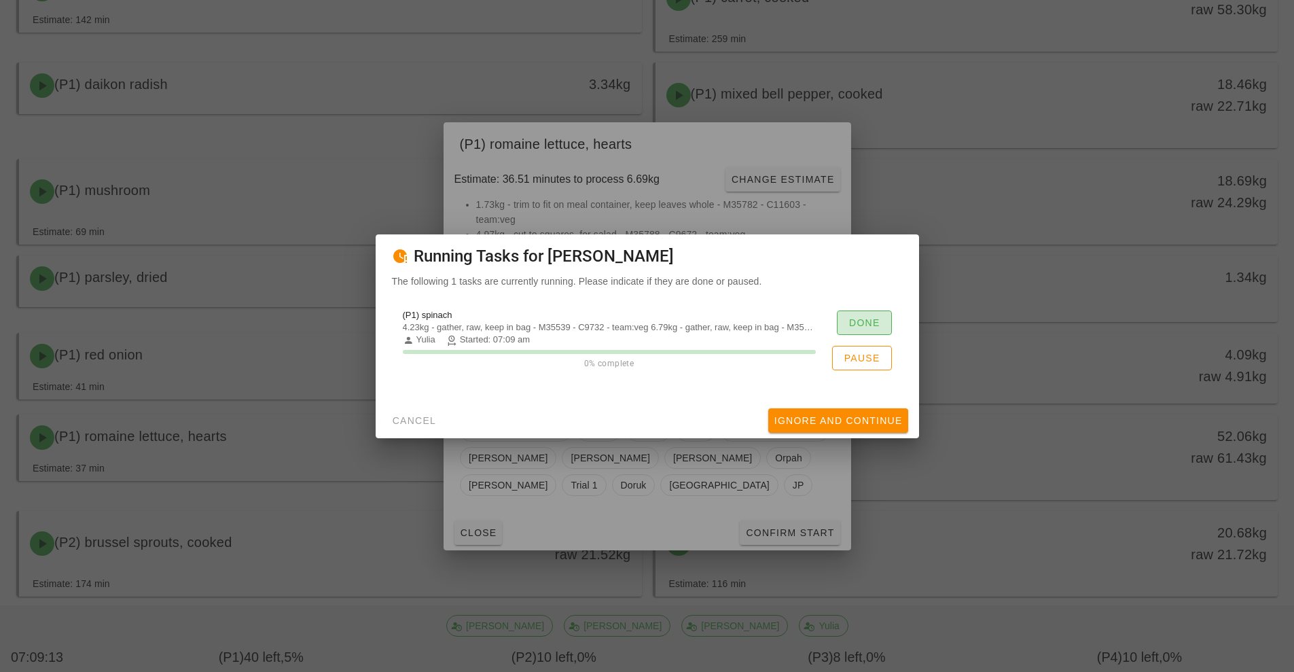
click at [861, 321] on span "Done" at bounding box center [864, 322] width 32 height 11
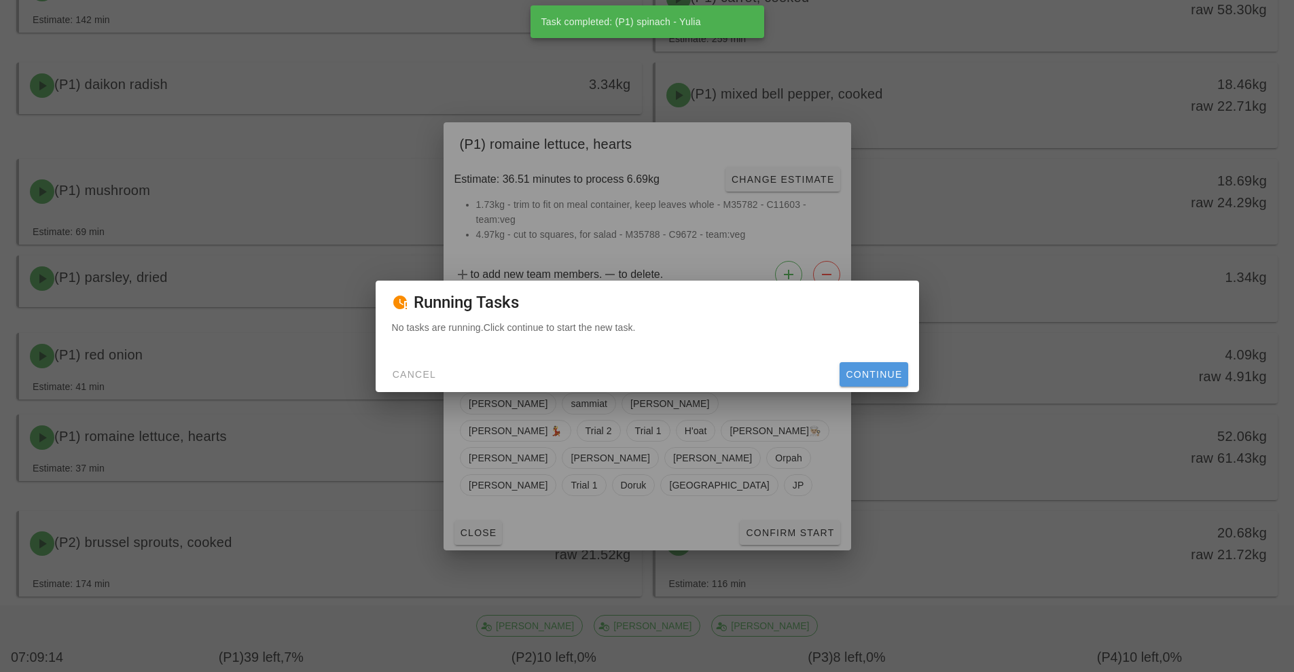
click at [899, 376] on span "Continue" at bounding box center [873, 374] width 57 height 11
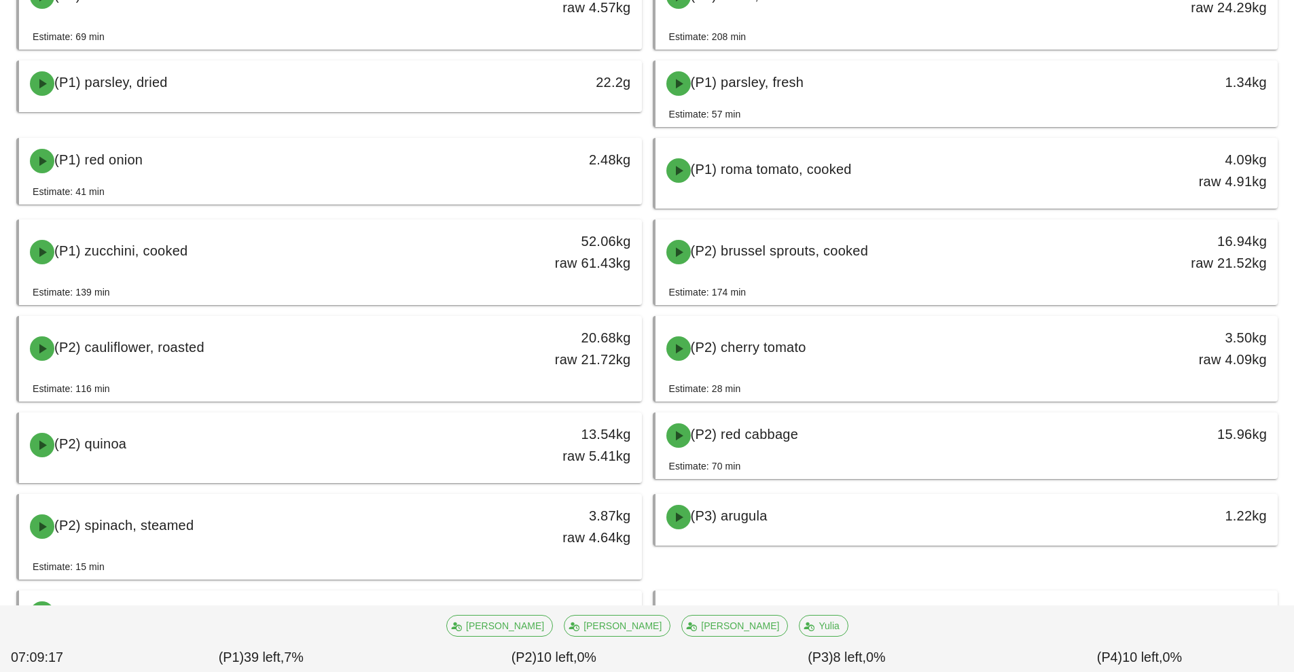
scroll to position [605, 0]
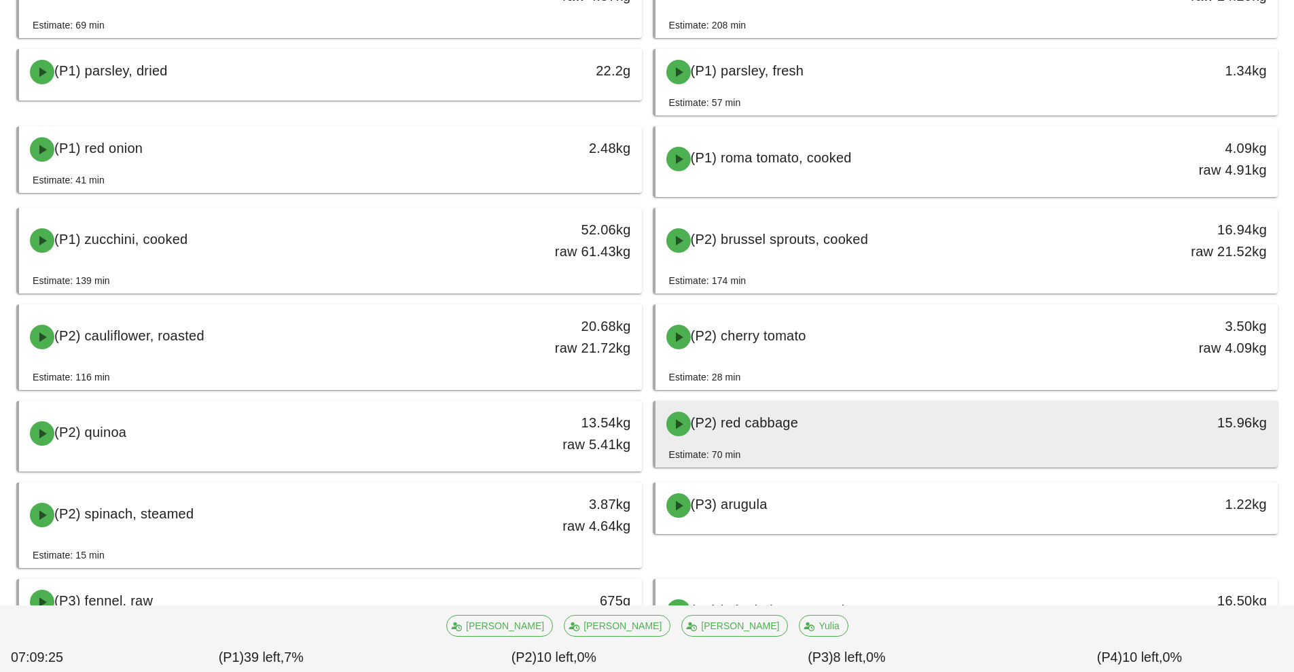
click at [848, 418] on div "(P2) red cabbage" at bounding box center [889, 423] width 463 height 41
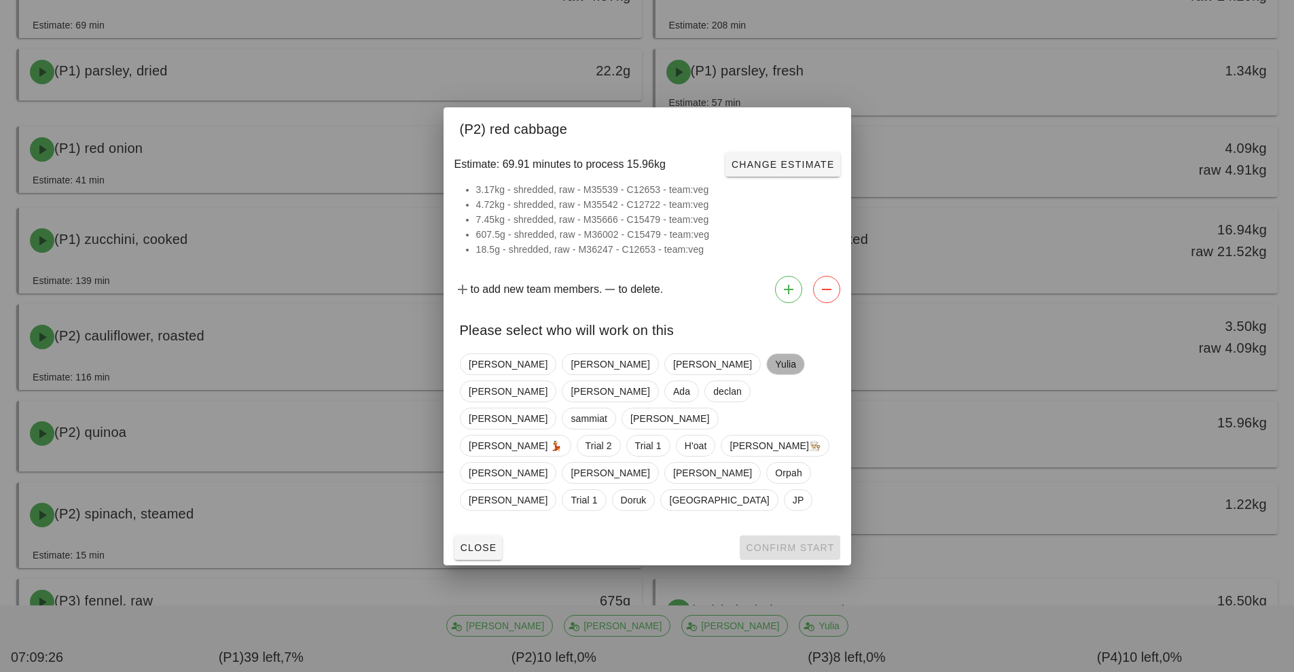
click at [775, 374] on span "Yulia" at bounding box center [785, 364] width 21 height 20
click at [821, 542] on span "Confirm Start" at bounding box center [789, 547] width 89 height 11
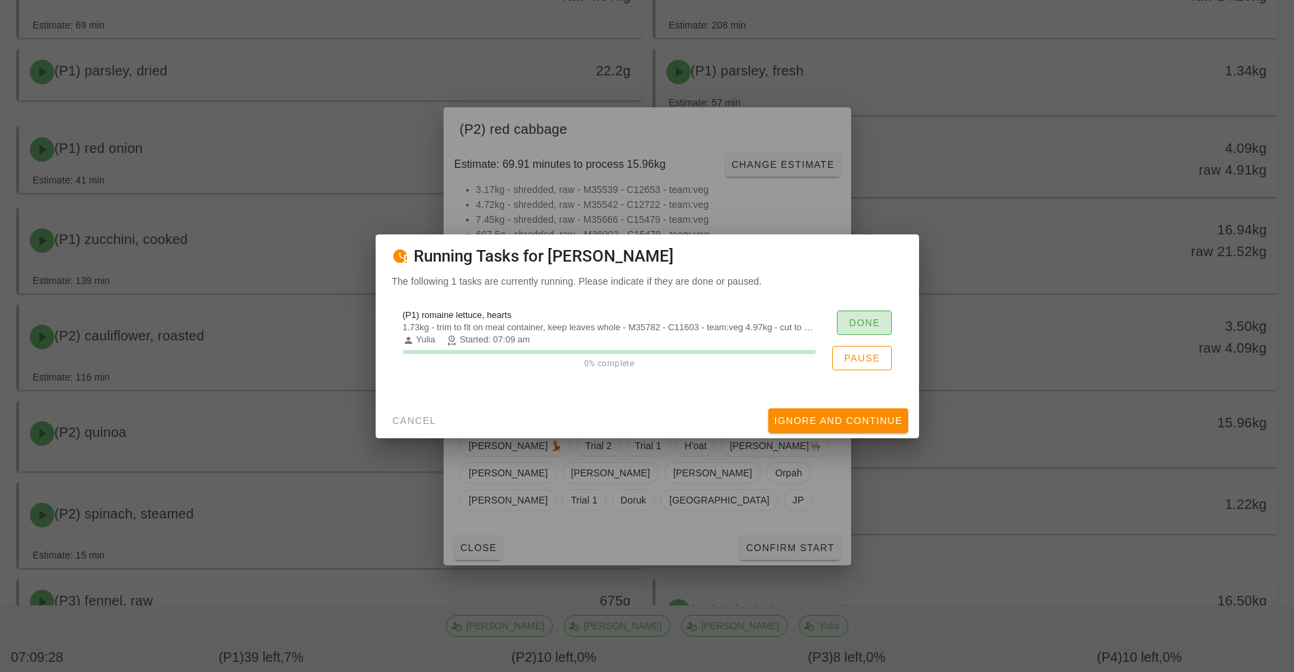
click at [873, 323] on span "Done" at bounding box center [864, 322] width 32 height 11
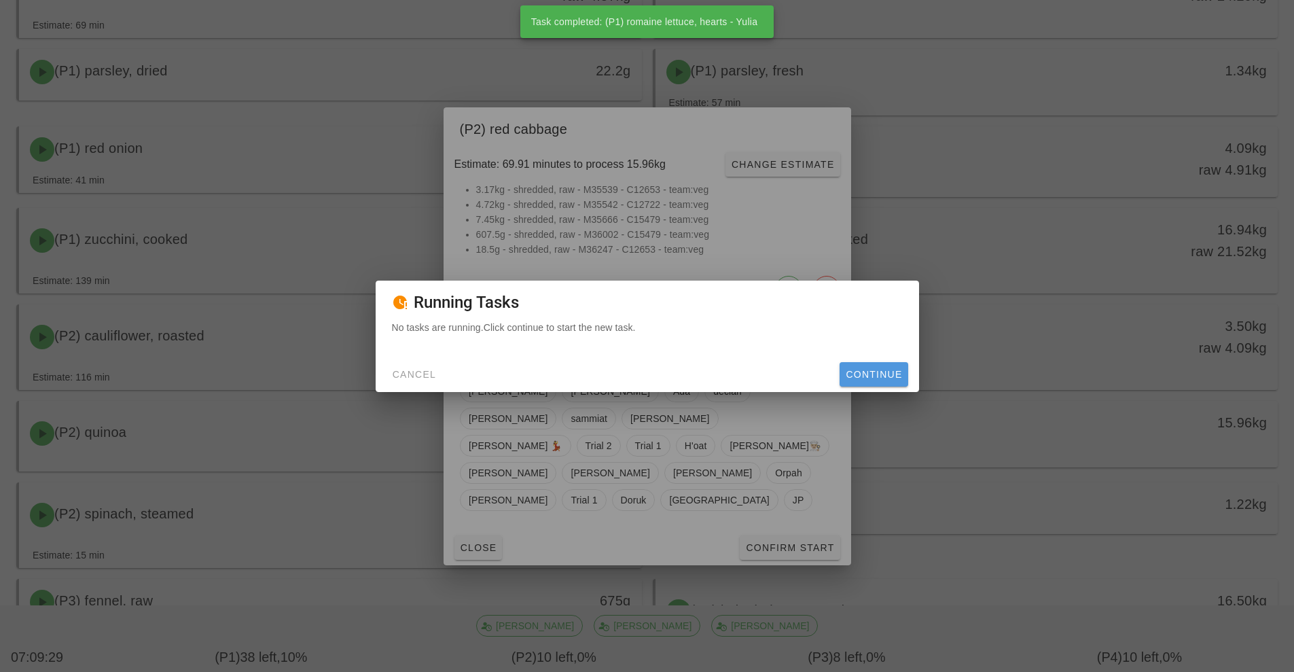
click at [880, 374] on span "Continue" at bounding box center [873, 374] width 57 height 11
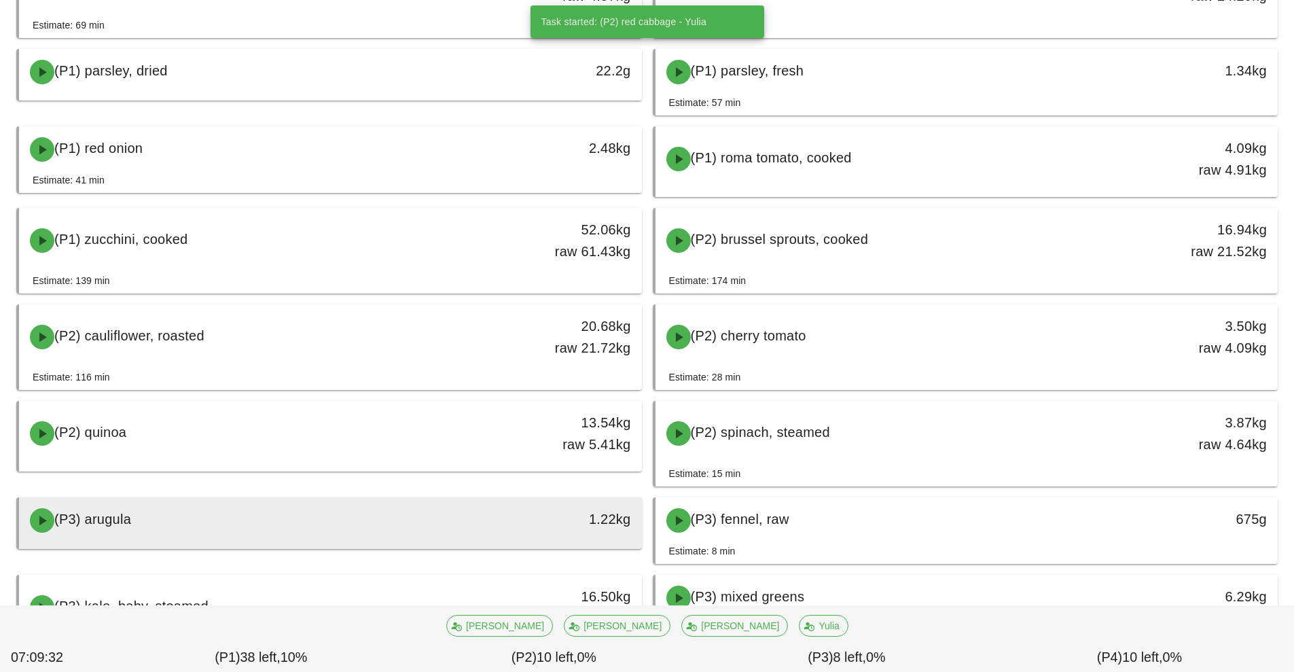
click at [492, 519] on div "1.22kg" at bounding box center [561, 520] width 154 height 41
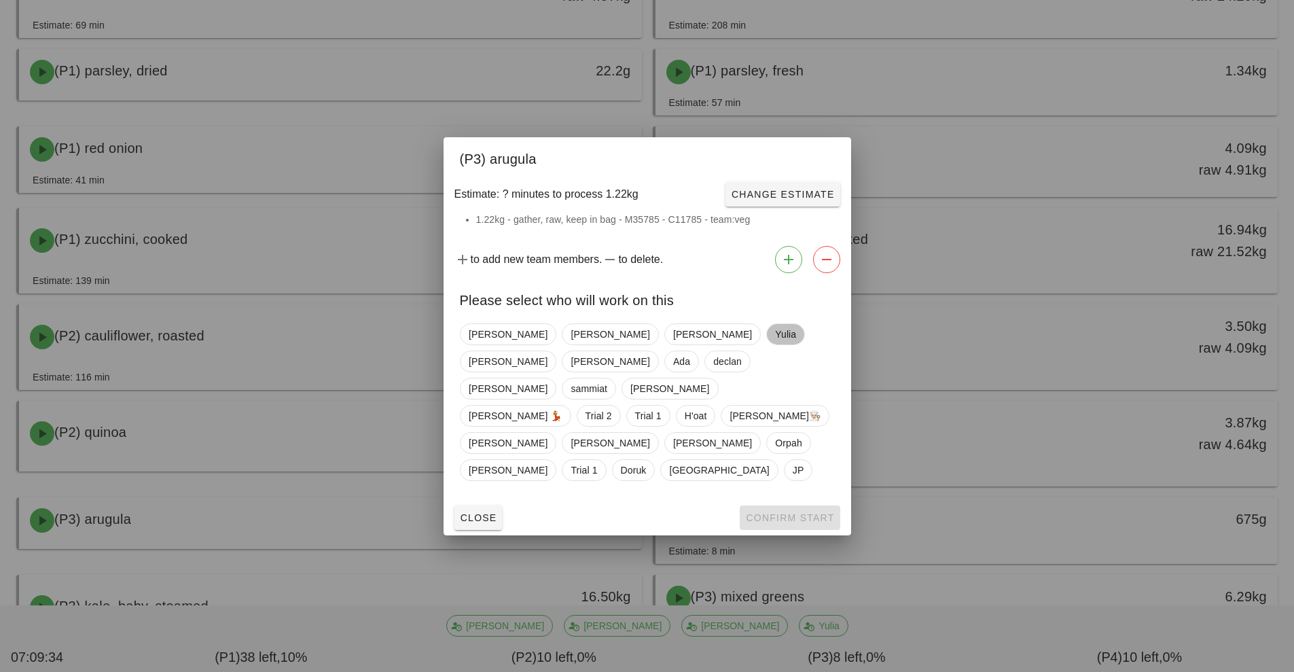
click at [775, 344] on span "Yulia" at bounding box center [785, 334] width 21 height 20
click at [804, 512] on span "Confirm Start" at bounding box center [789, 517] width 89 height 11
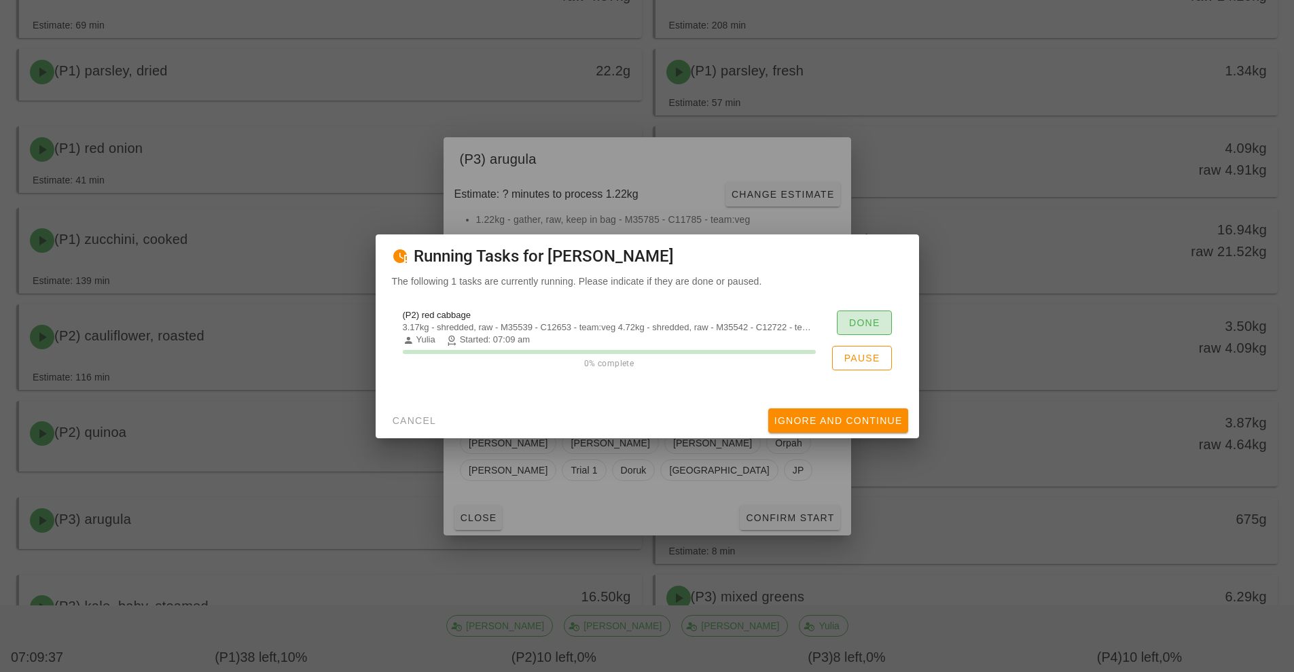
click at [863, 321] on span "Done" at bounding box center [864, 322] width 32 height 11
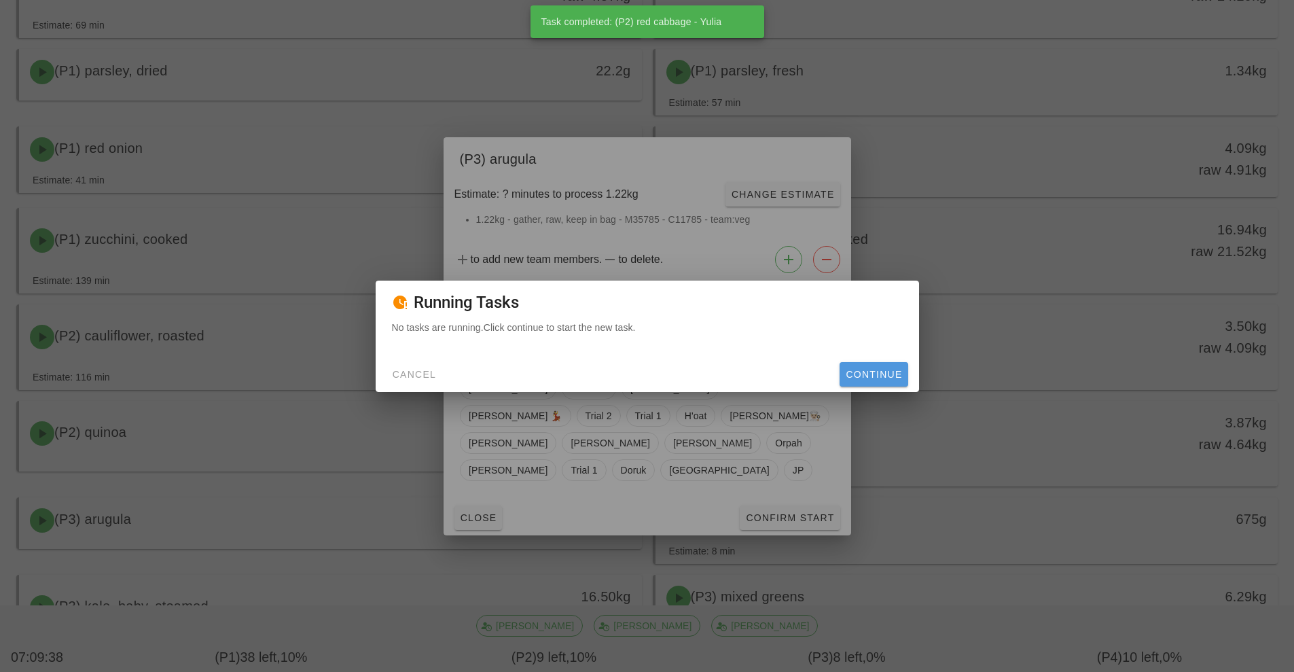
click at [886, 372] on span "Continue" at bounding box center [873, 374] width 57 height 11
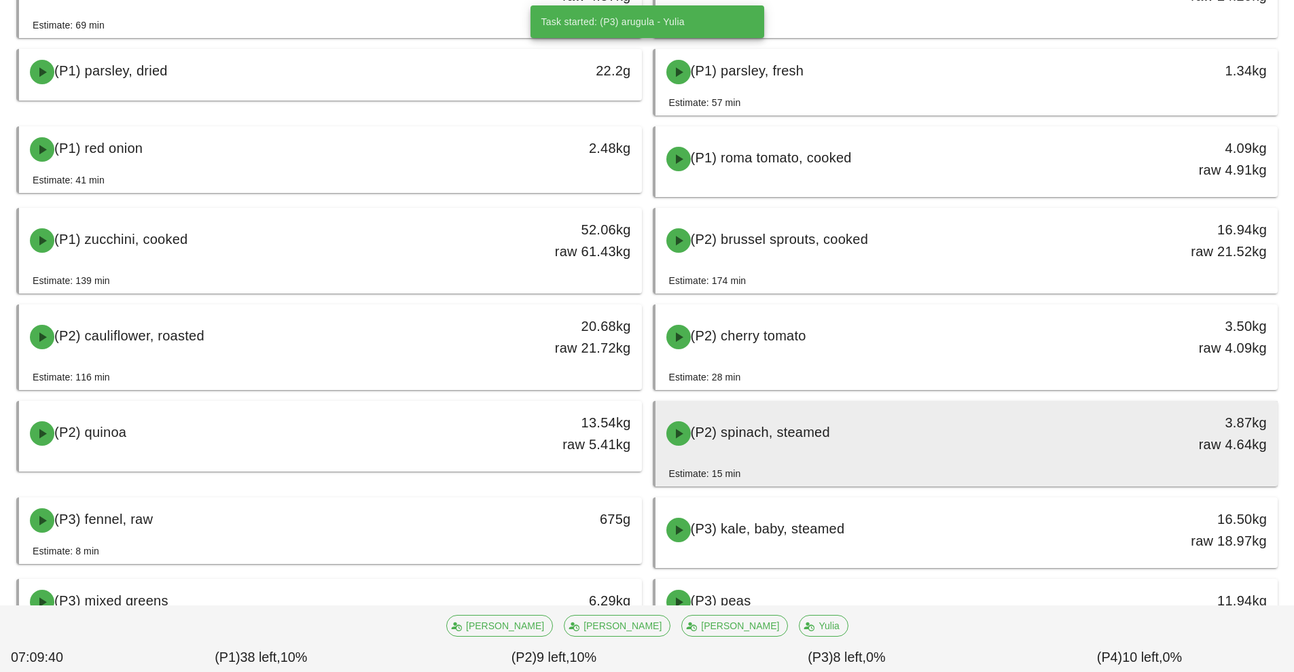
click at [922, 448] on div "(P2) spinach, steamed" at bounding box center [889, 433] width 463 height 41
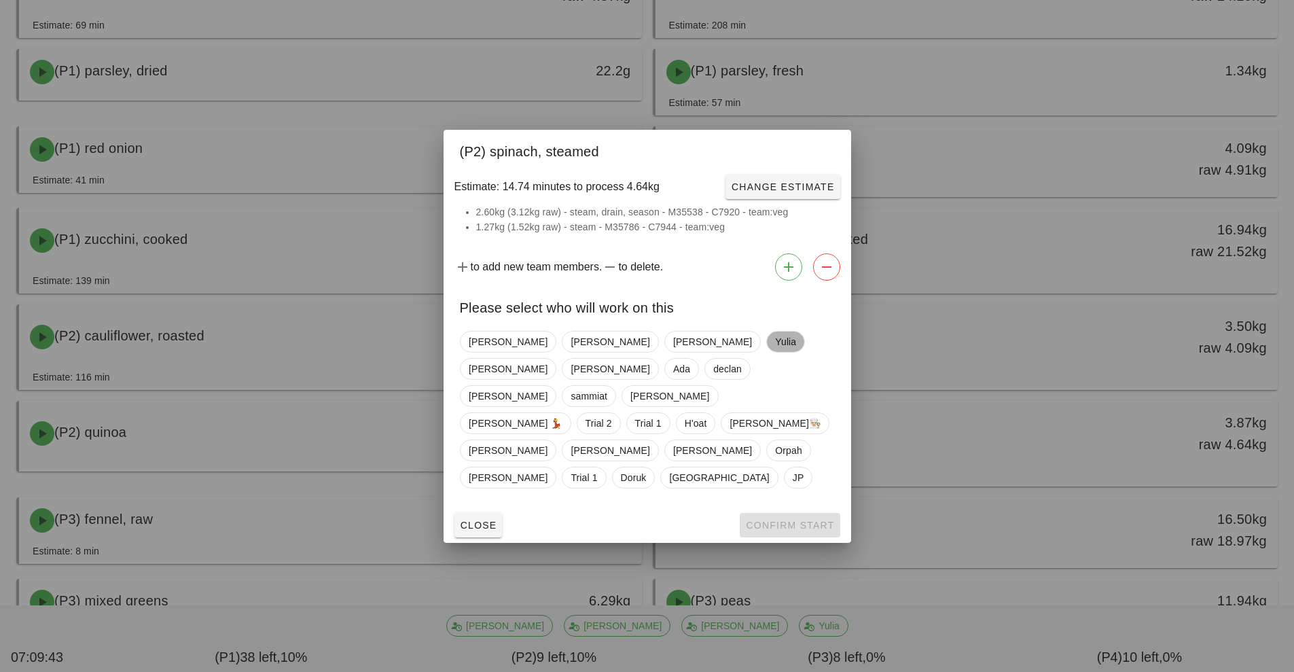
click at [775, 352] on span "Yulia" at bounding box center [785, 341] width 21 height 20
click at [798, 513] on button "Confirm Start" at bounding box center [790, 525] width 100 height 24
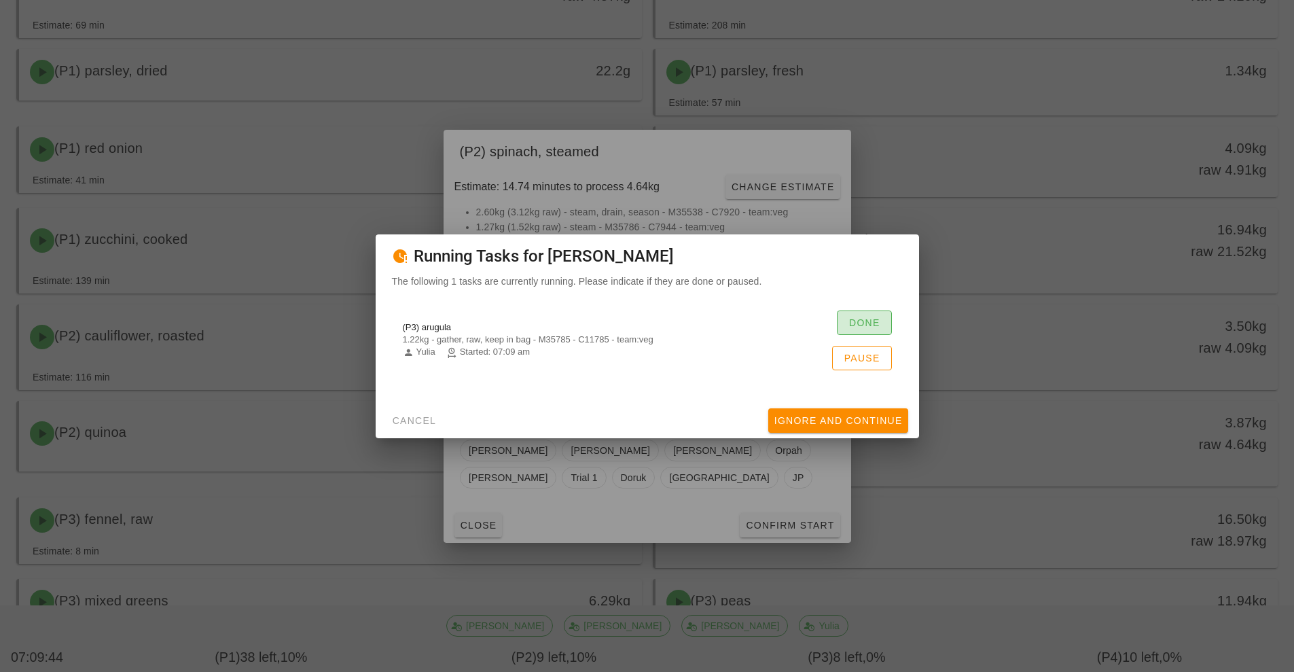
click at [861, 321] on span "Done" at bounding box center [864, 322] width 32 height 11
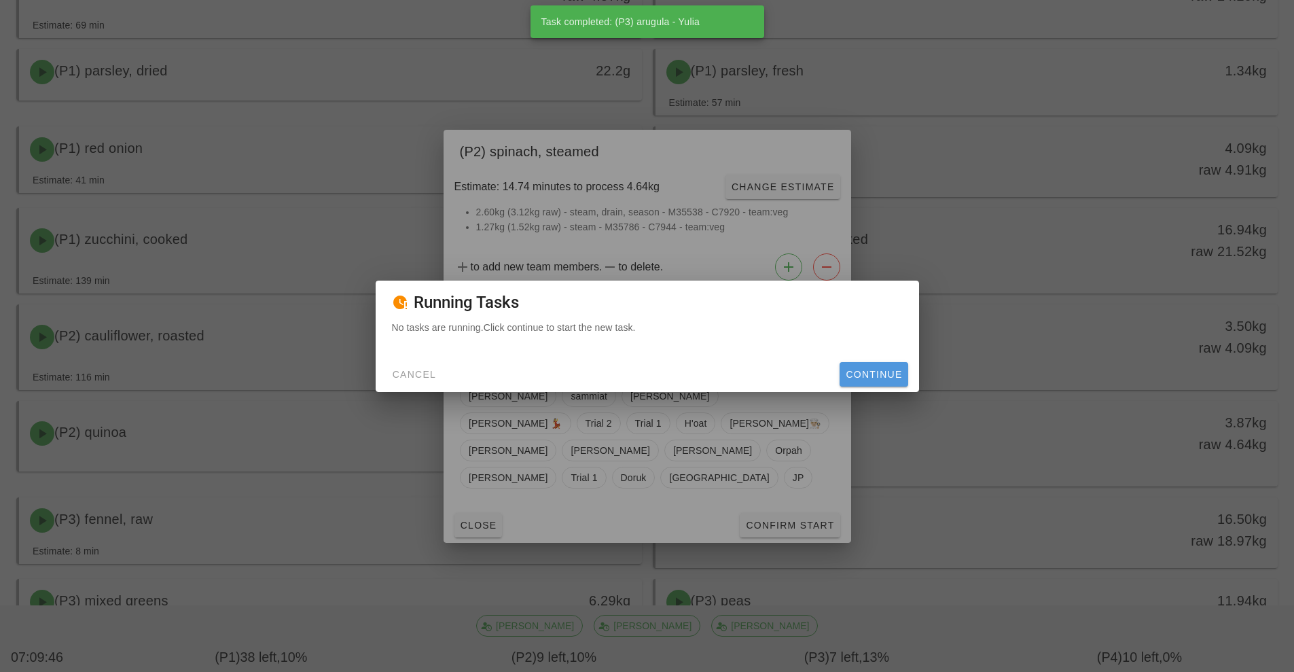
click at [886, 382] on button "Continue" at bounding box center [874, 374] width 68 height 24
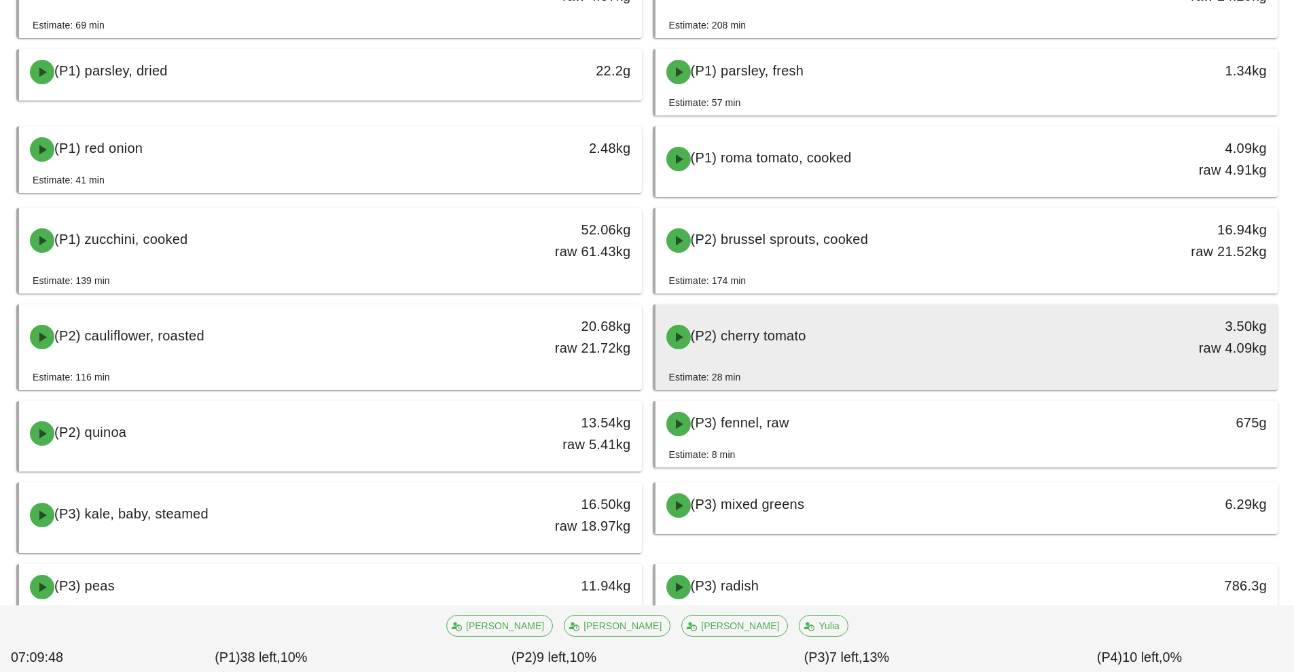
click at [838, 332] on div "(P2) cherry tomato" at bounding box center [889, 337] width 463 height 41
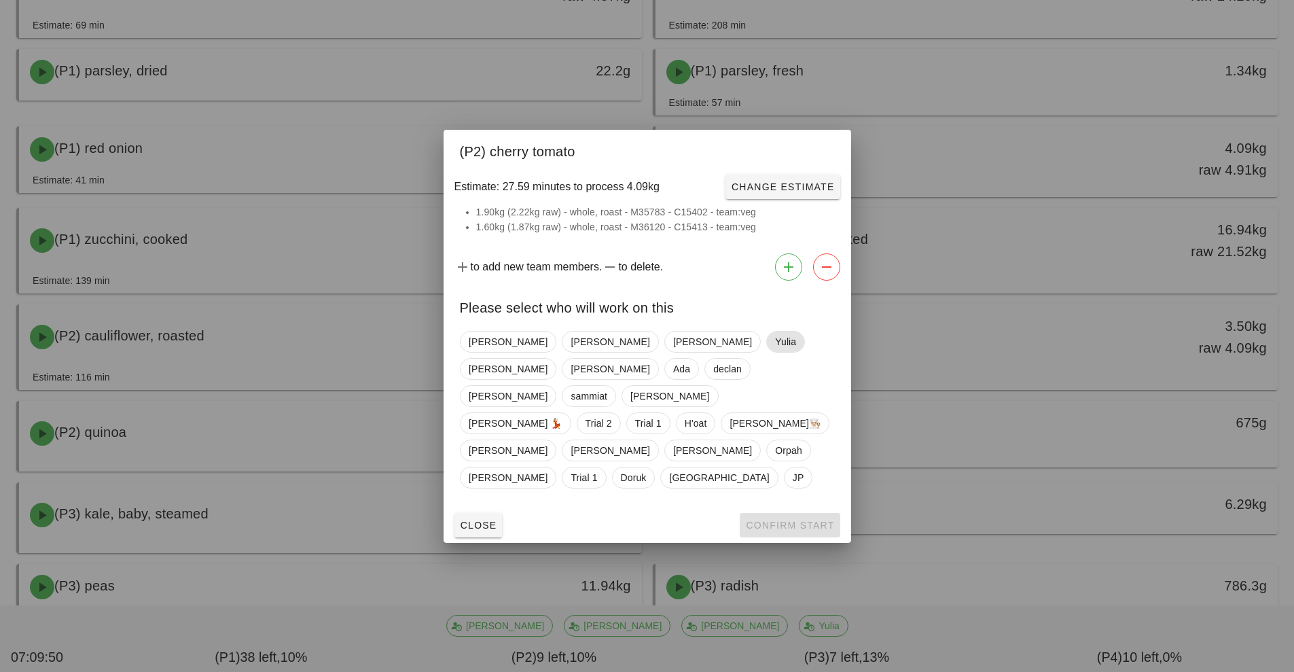
click at [775, 352] on span "Yulia" at bounding box center [785, 341] width 21 height 20
click at [797, 520] on span "Confirm Start" at bounding box center [789, 525] width 89 height 11
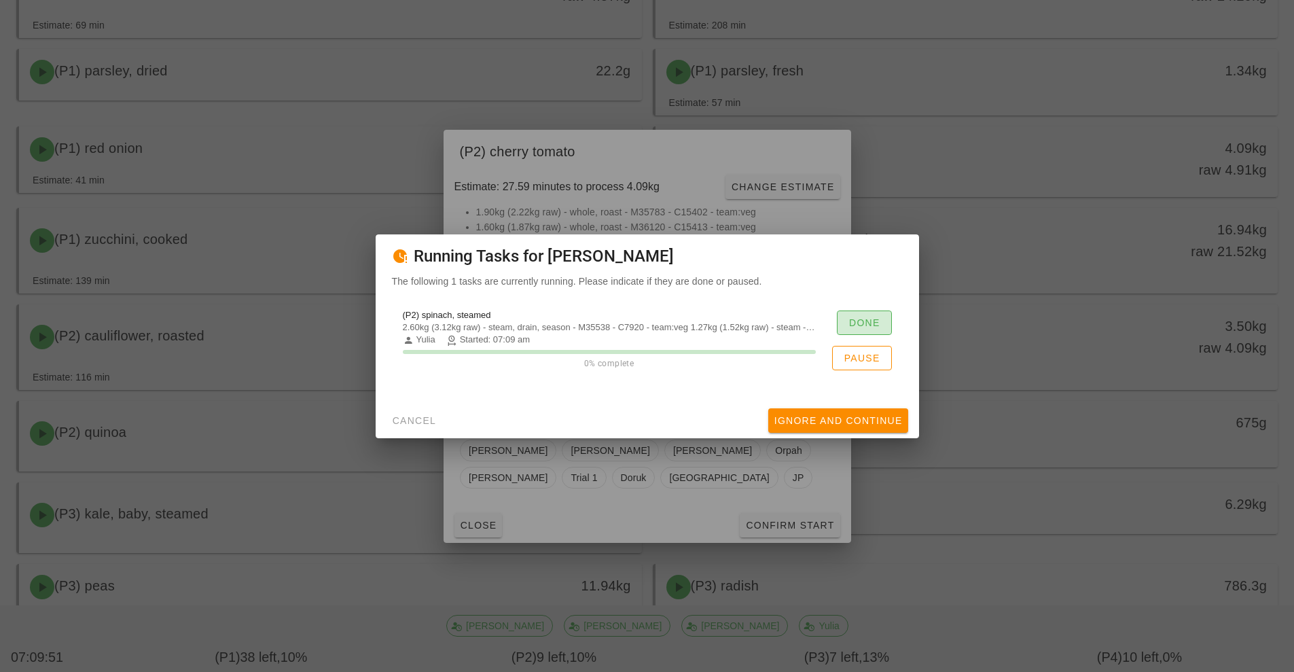
click at [864, 321] on span "Done" at bounding box center [864, 322] width 32 height 11
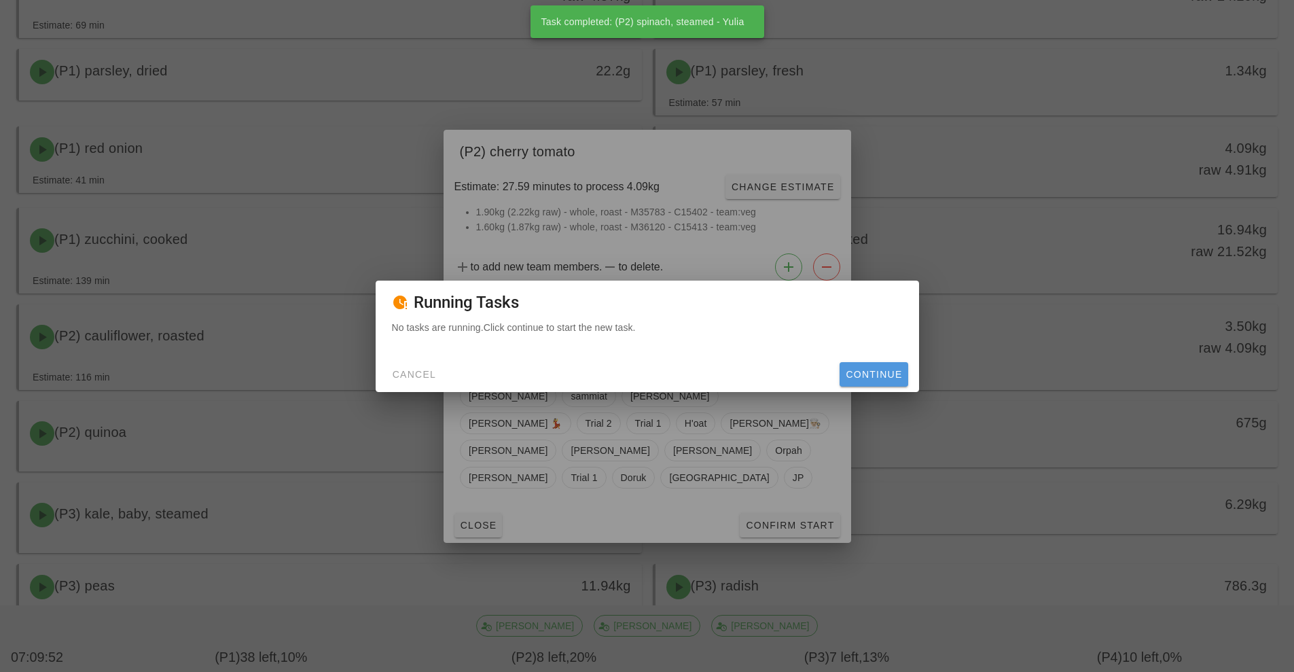
click at [872, 375] on span "Continue" at bounding box center [873, 374] width 57 height 11
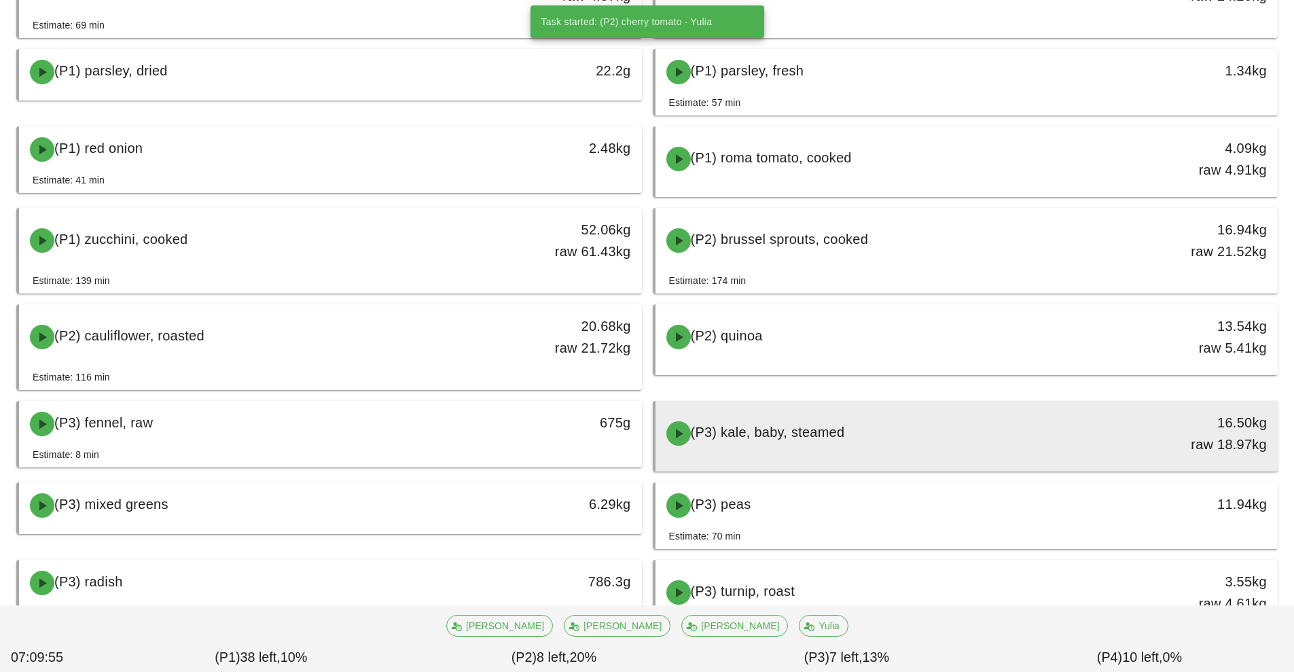
click at [906, 434] on div "(P3) kale, baby, steamed" at bounding box center [889, 433] width 463 height 41
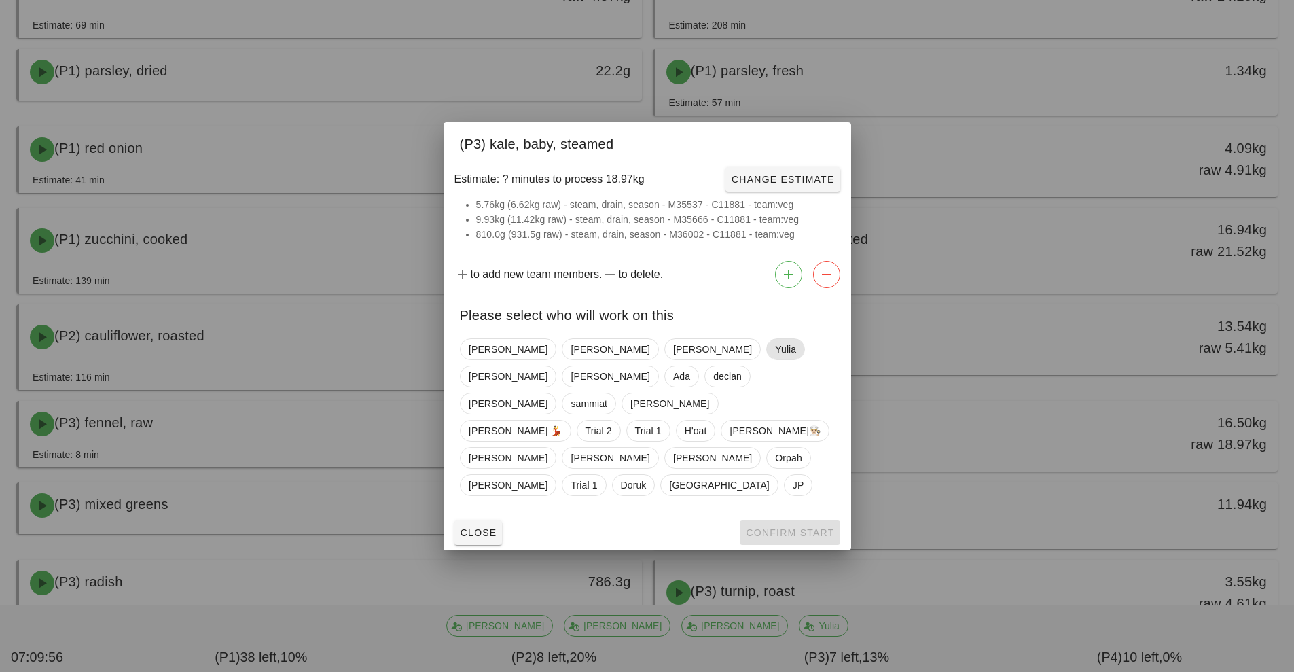
click at [775, 359] on span "Yulia" at bounding box center [785, 349] width 21 height 20
click at [797, 527] on span "Confirm Start" at bounding box center [789, 532] width 89 height 11
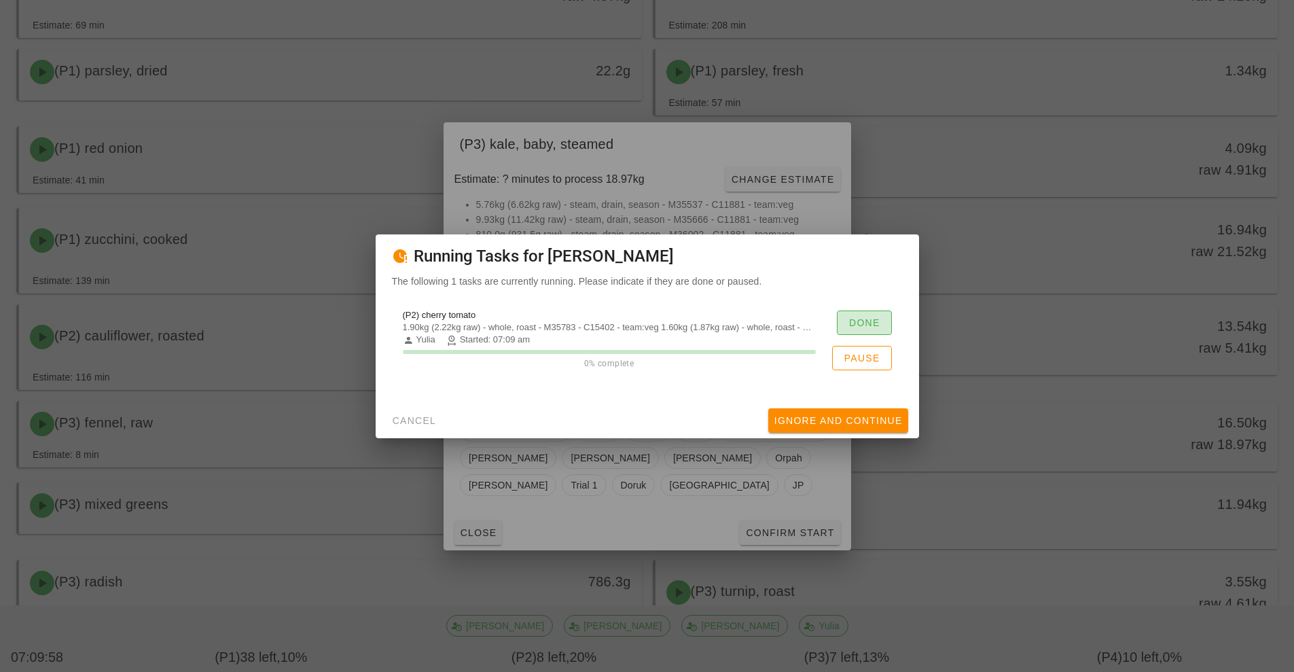
click at [865, 323] on span "Done" at bounding box center [864, 322] width 32 height 11
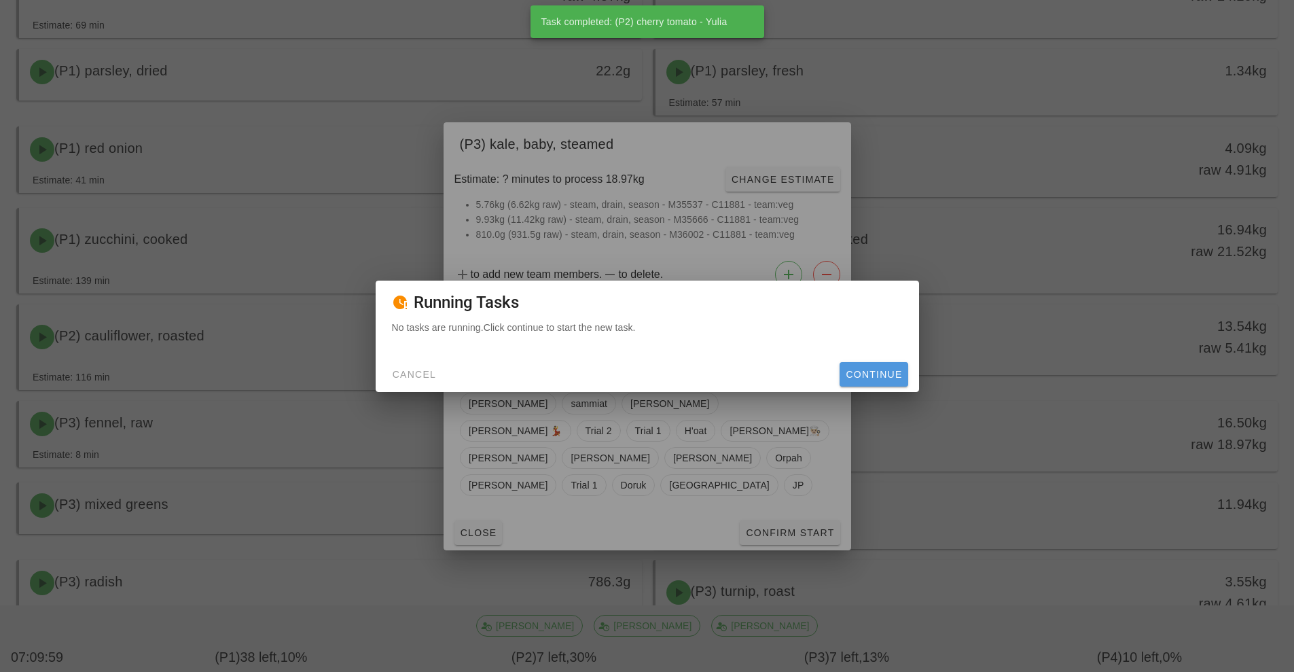
click at [876, 365] on button "Continue" at bounding box center [874, 374] width 68 height 24
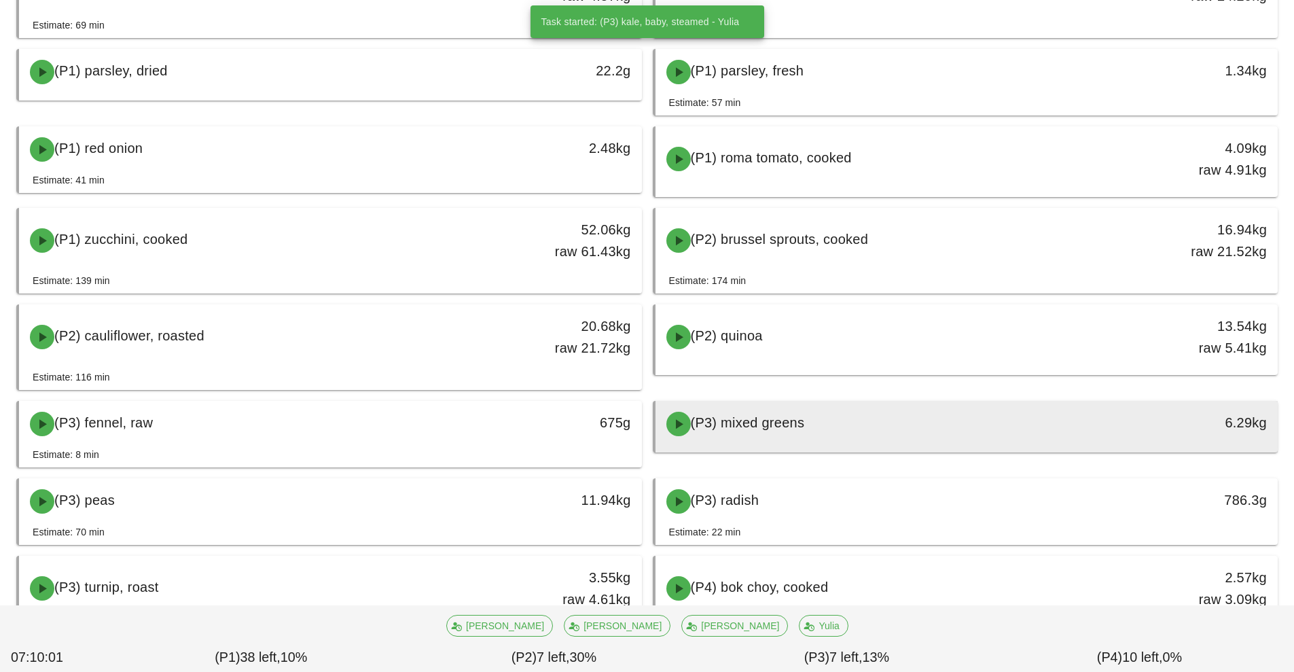
click at [883, 418] on div "(P3) mixed greens" at bounding box center [889, 423] width 463 height 41
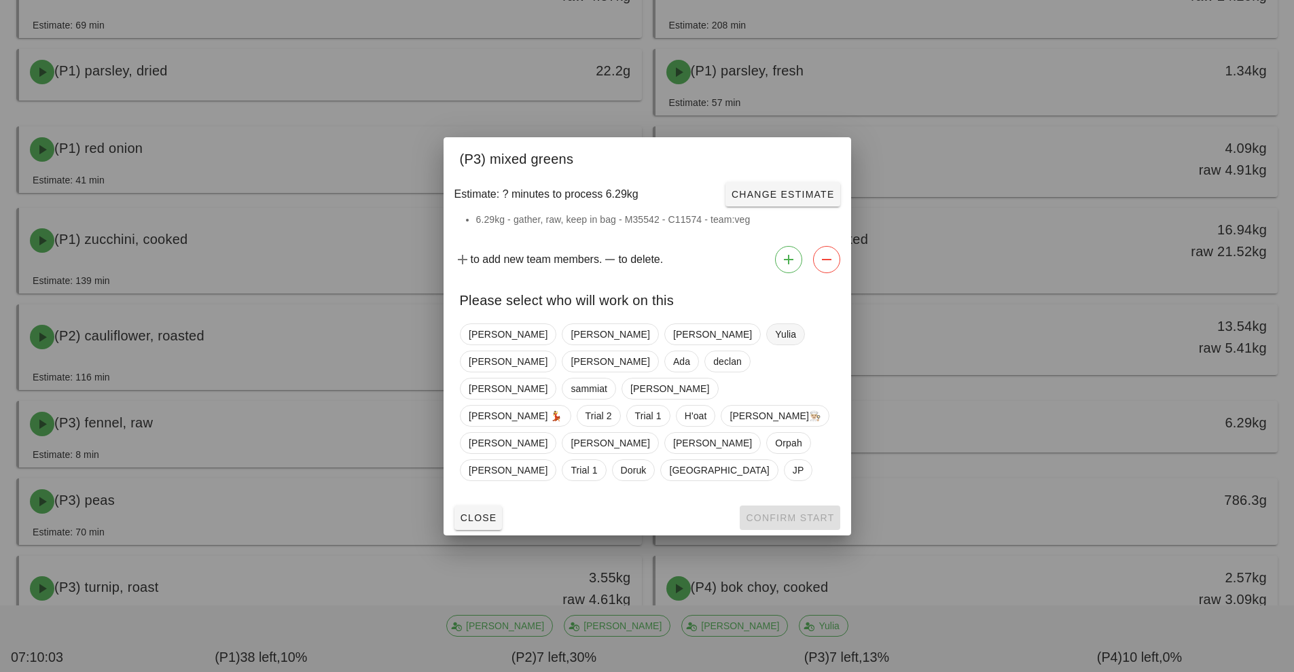
click at [775, 344] on span "Yulia" at bounding box center [785, 334] width 21 height 20
click at [811, 505] on button "Confirm Start" at bounding box center [790, 517] width 100 height 24
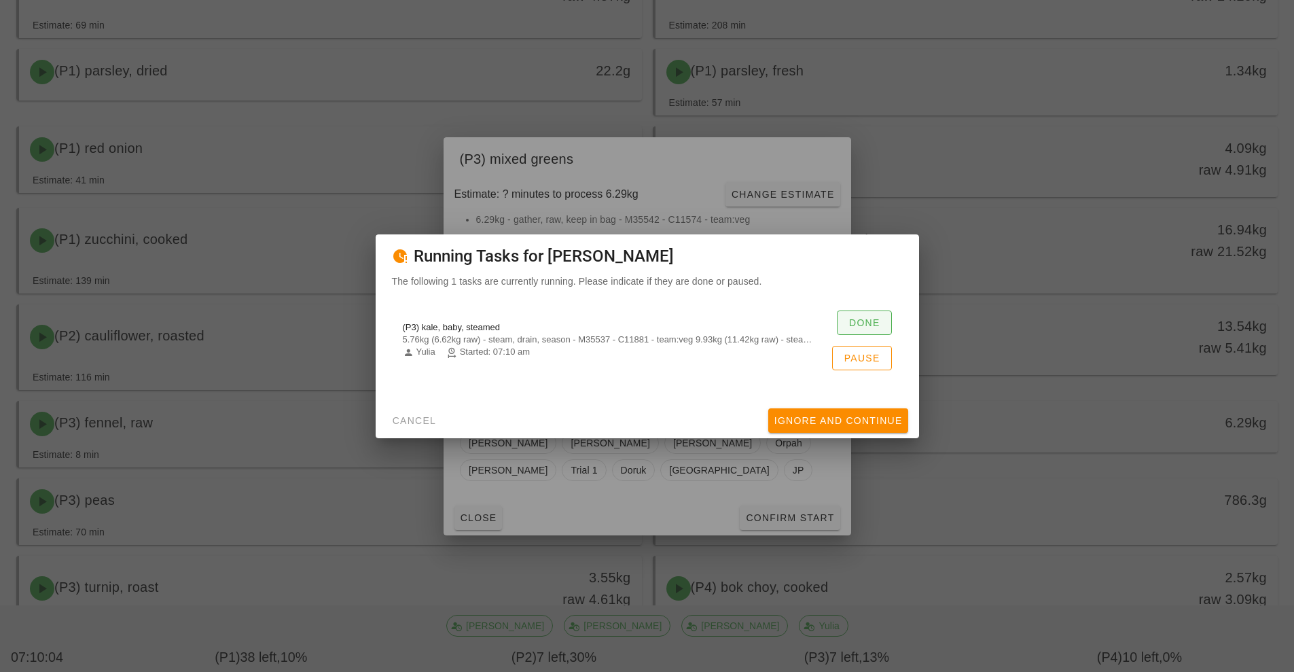
click at [881, 318] on button "Done" at bounding box center [864, 322] width 55 height 24
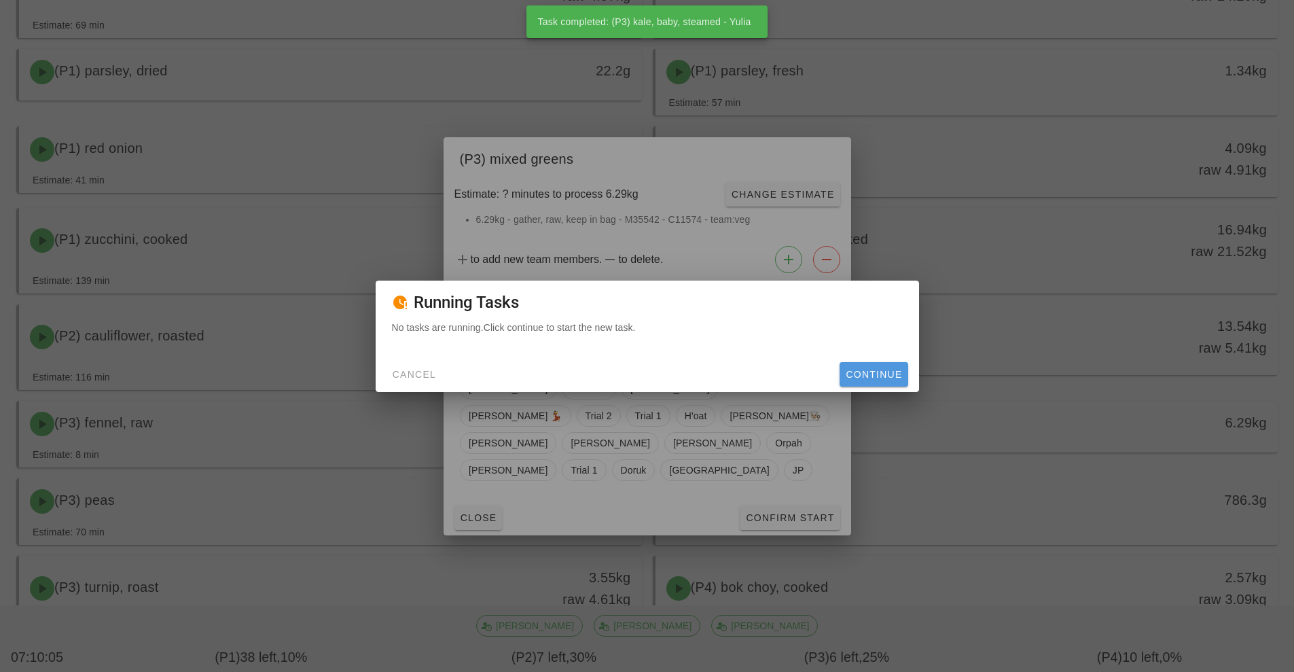
click at [890, 378] on span "Continue" at bounding box center [873, 374] width 57 height 11
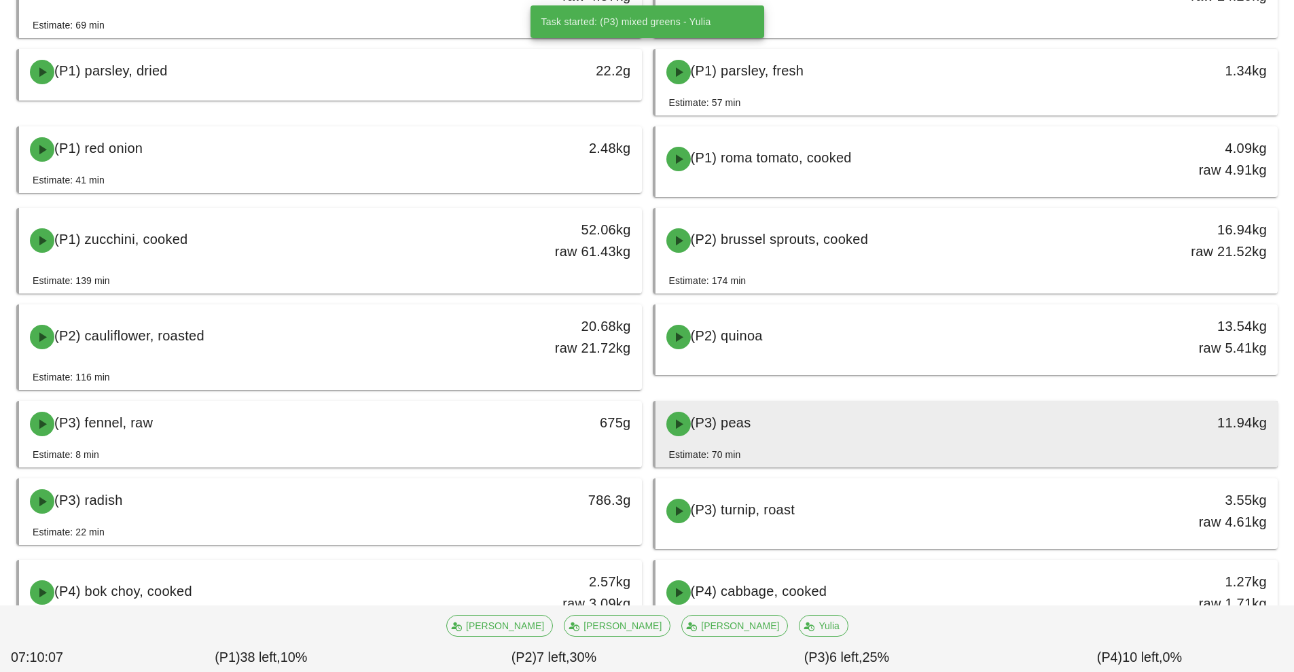
click at [847, 424] on div "(P3) peas" at bounding box center [889, 423] width 463 height 41
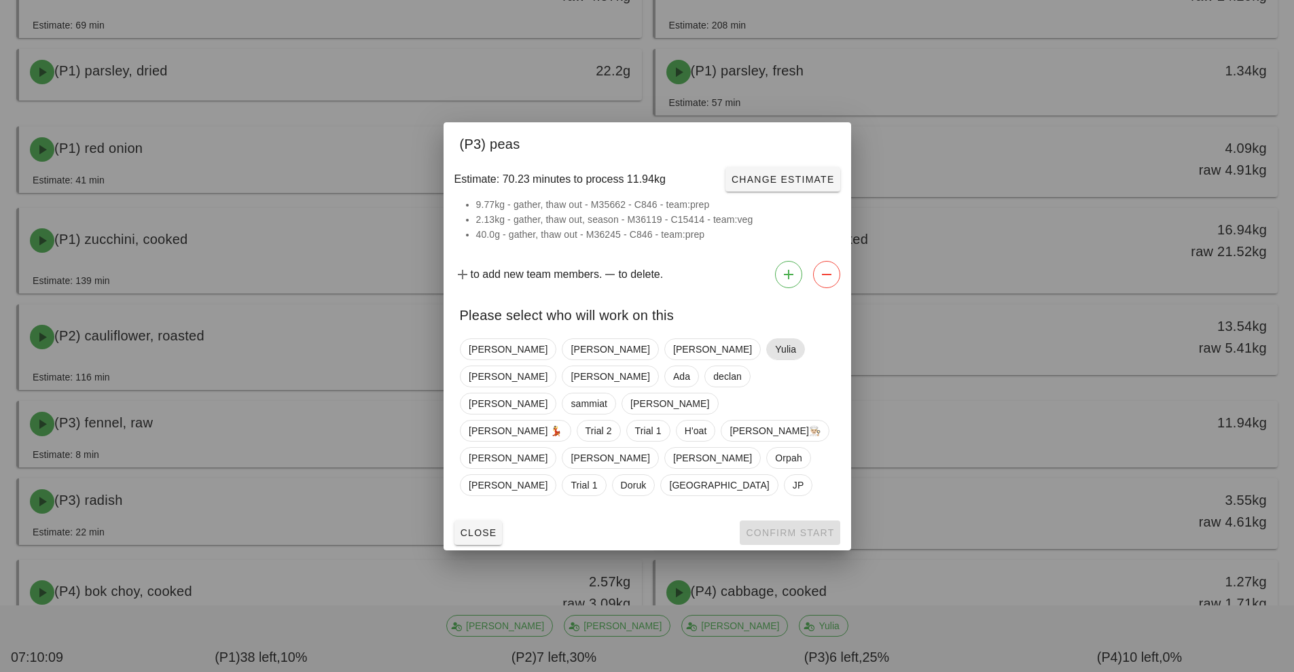
click at [775, 359] on span "Yulia" at bounding box center [785, 349] width 21 height 20
click at [794, 527] on span "Confirm Start" at bounding box center [789, 532] width 89 height 11
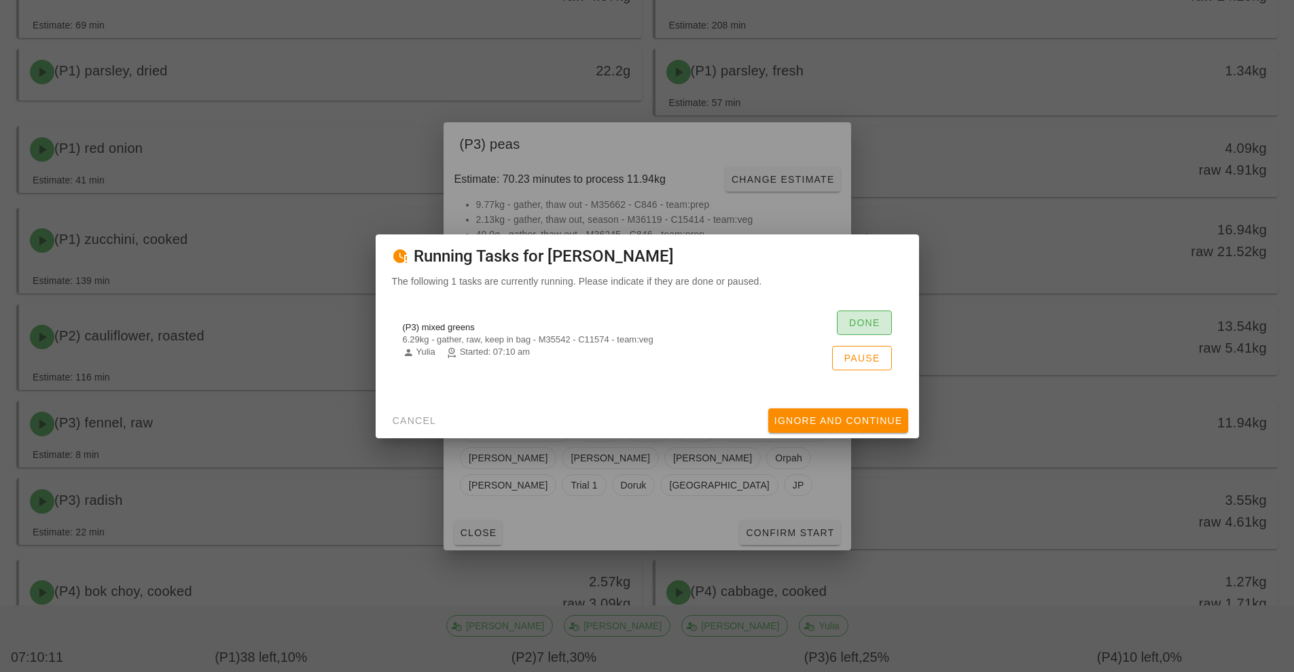
click at [870, 318] on span "Done" at bounding box center [864, 322] width 32 height 11
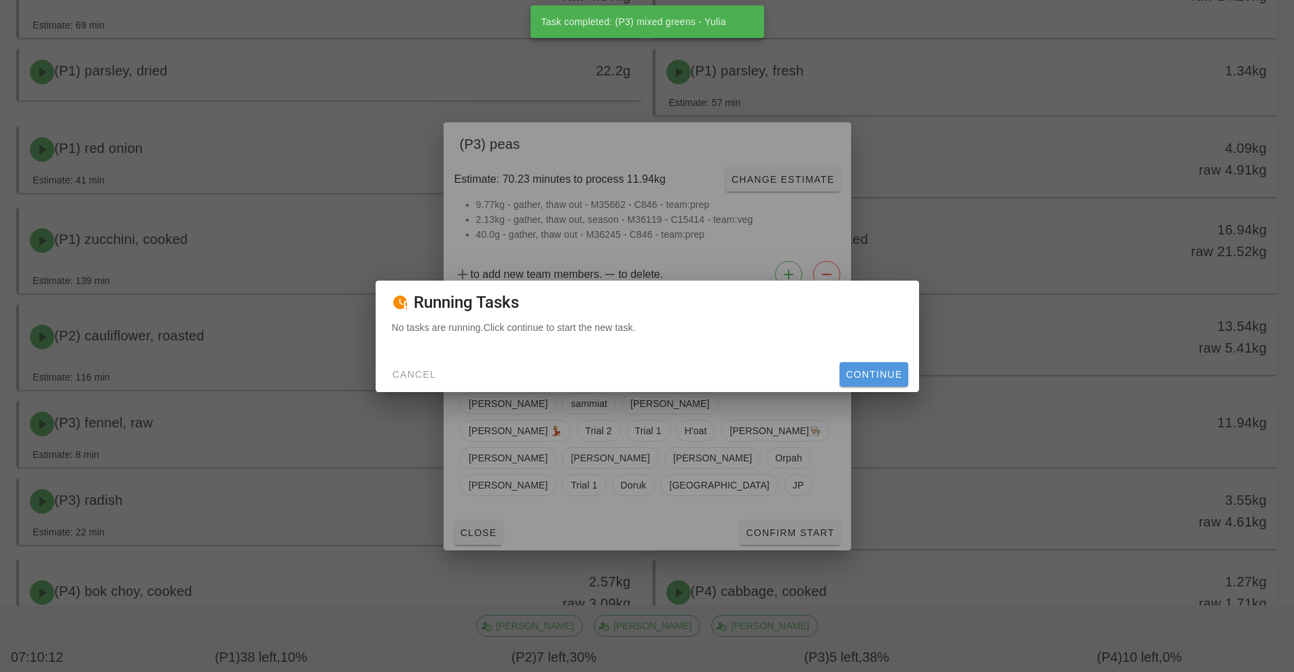
click at [888, 379] on span "Continue" at bounding box center [873, 374] width 57 height 11
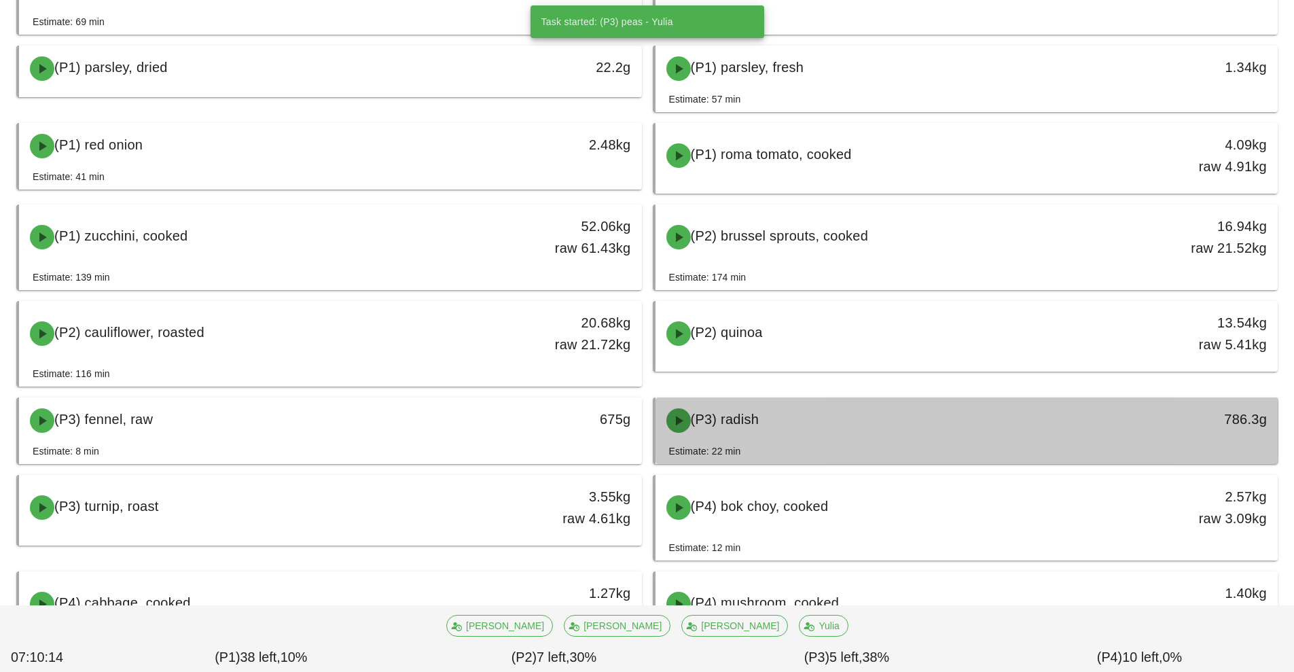
scroll to position [691, 0]
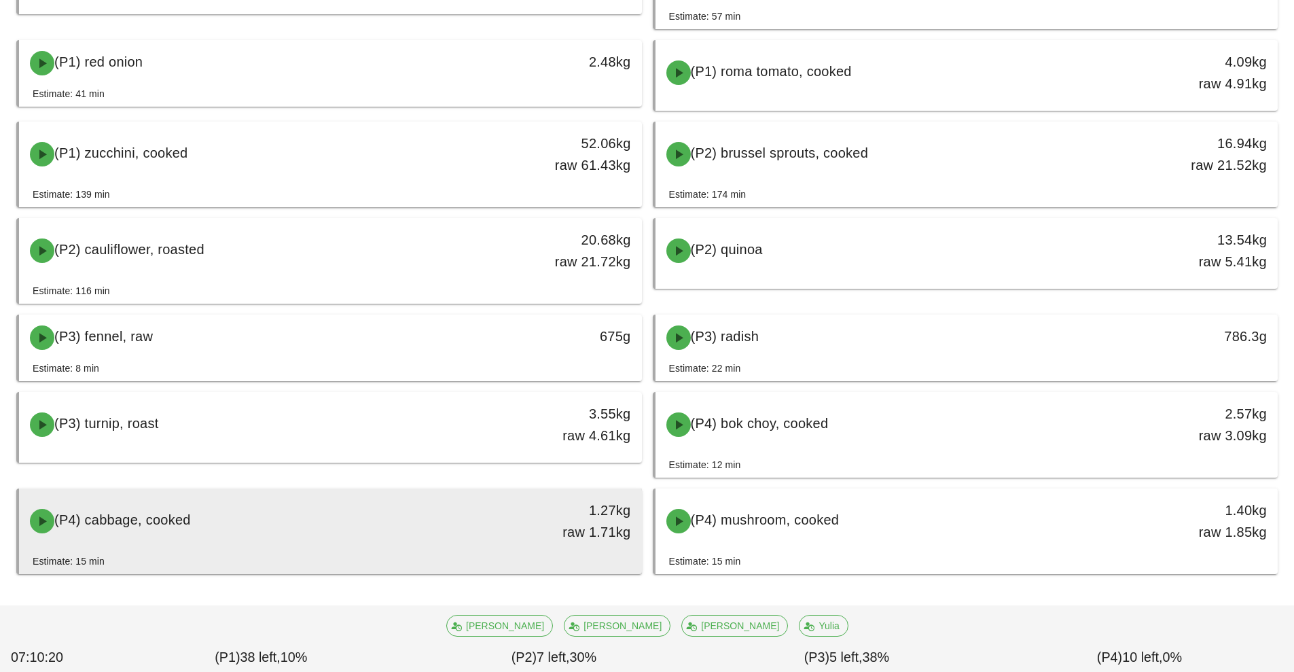
click at [469, 526] on div "(P4) cabbage, cooked" at bounding box center [253, 521] width 463 height 41
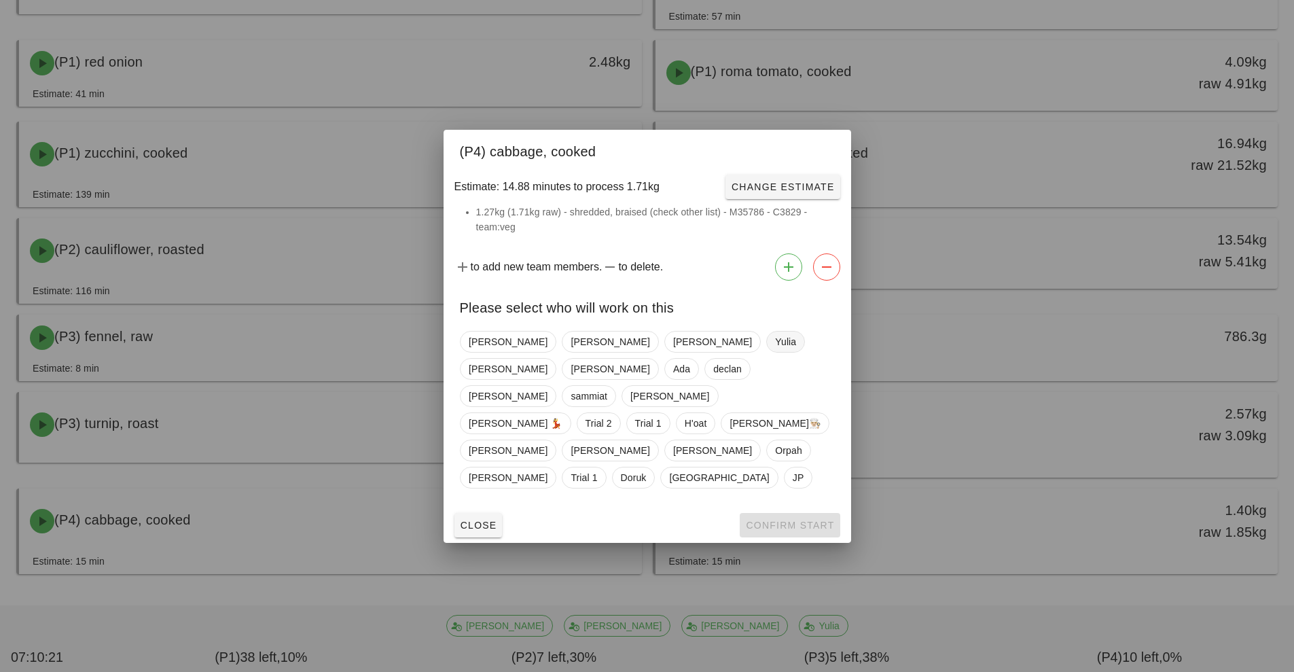
click at [766, 353] on span "Yulia" at bounding box center [785, 342] width 39 height 22
click at [798, 520] on span "Confirm Start" at bounding box center [789, 525] width 89 height 11
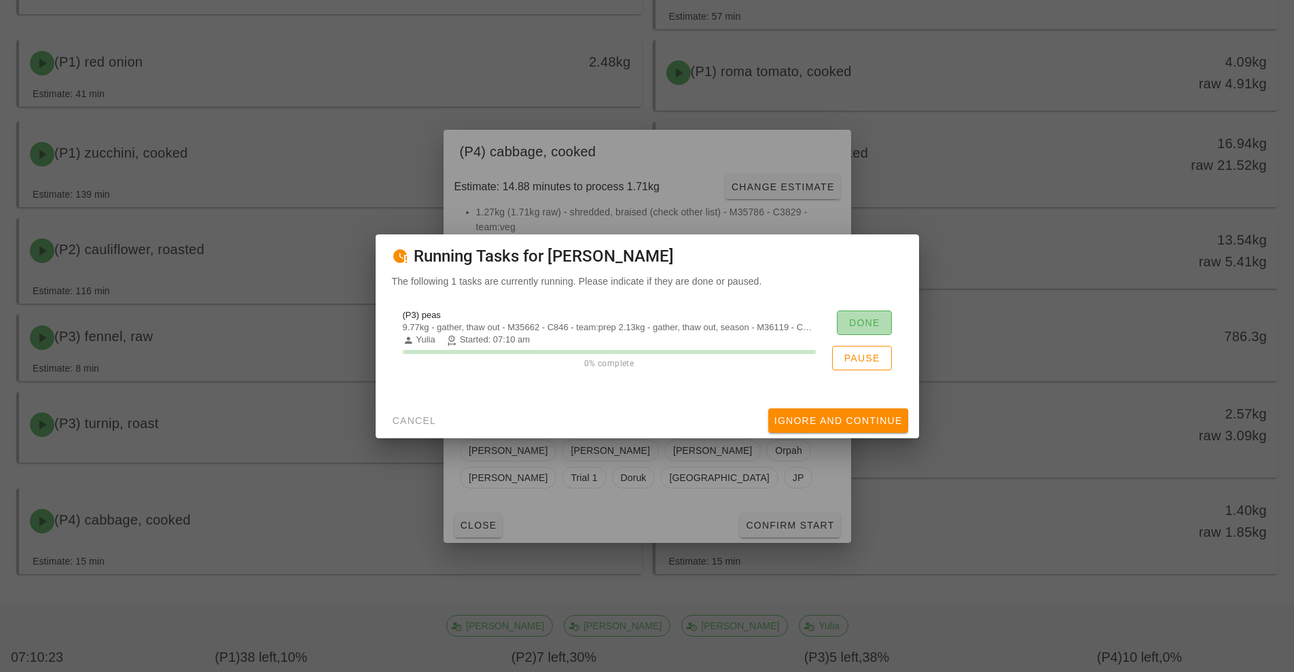
click at [877, 323] on span "Done" at bounding box center [864, 322] width 32 height 11
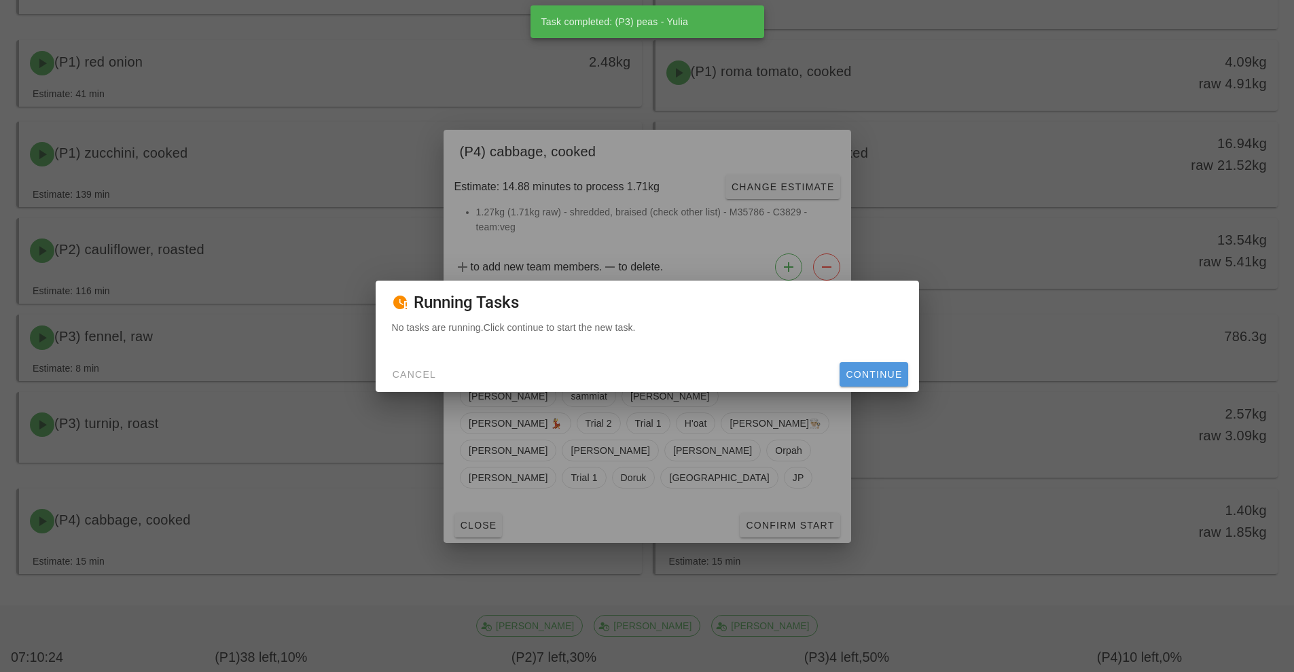
click at [879, 378] on span "Continue" at bounding box center [873, 374] width 57 height 11
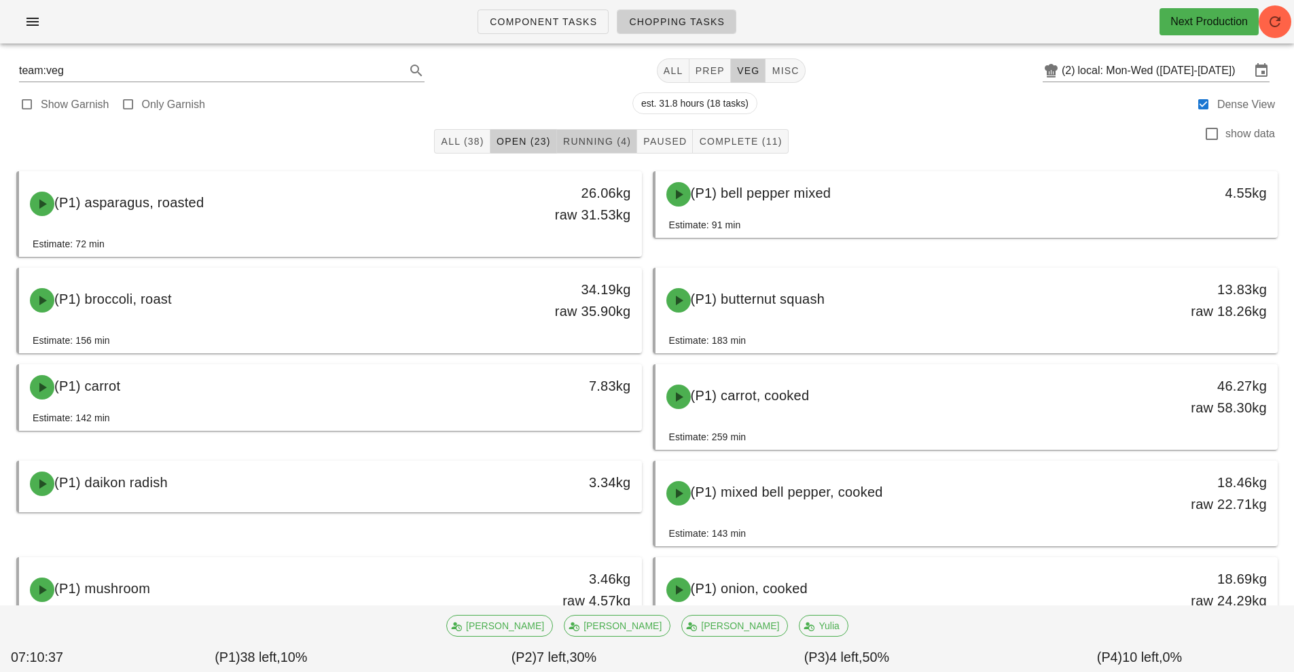
click at [594, 137] on span "Running (4)" at bounding box center [596, 141] width 69 height 11
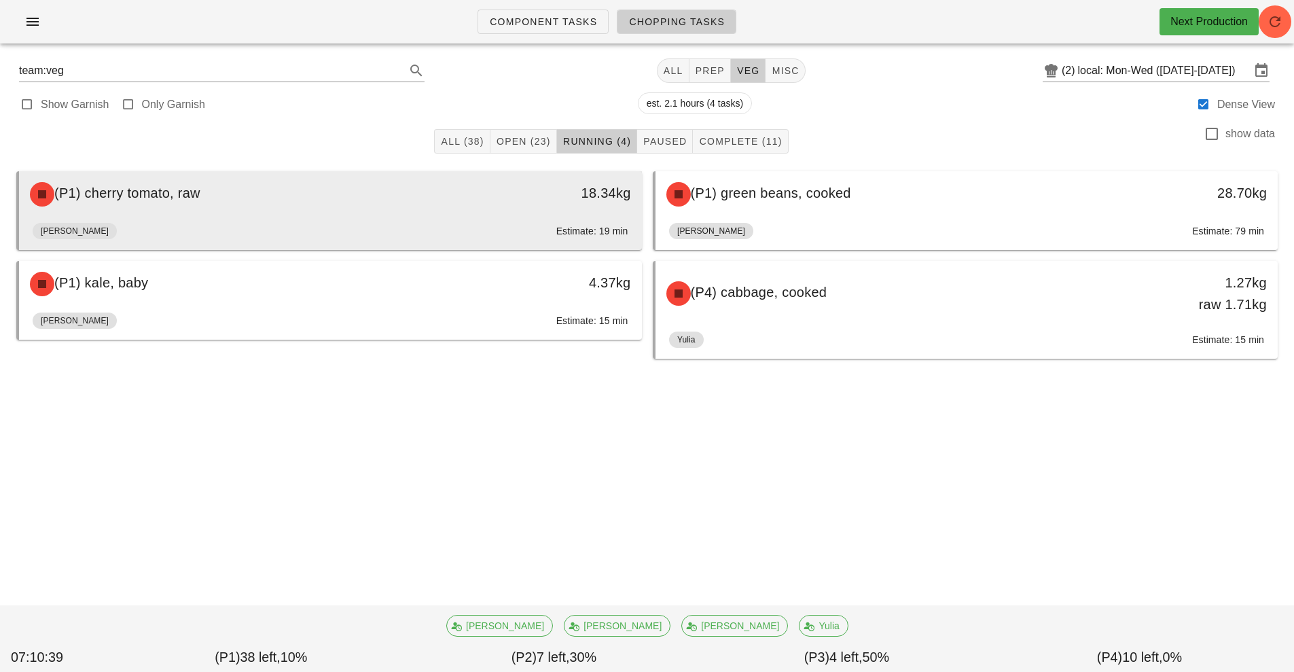
click at [461, 216] on div "(P1) cherry tomato, raw 18.34kg" at bounding box center [330, 194] width 623 height 46
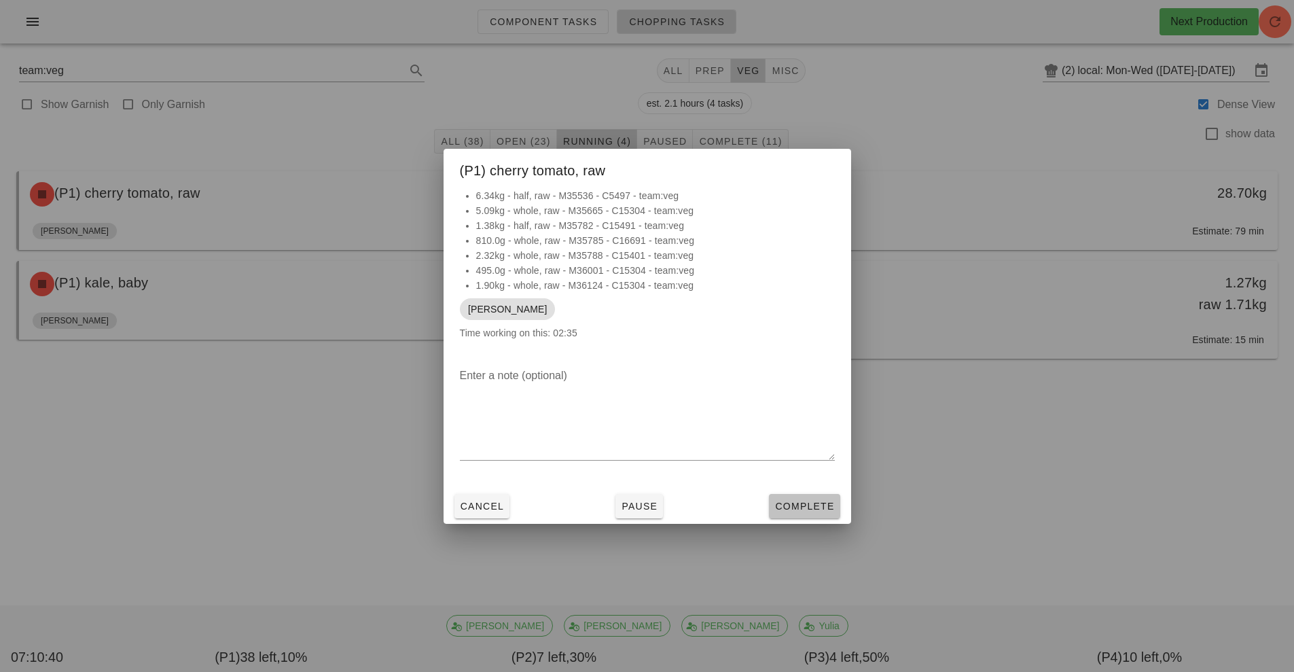
click at [815, 507] on span "Complete" at bounding box center [804, 506] width 60 height 11
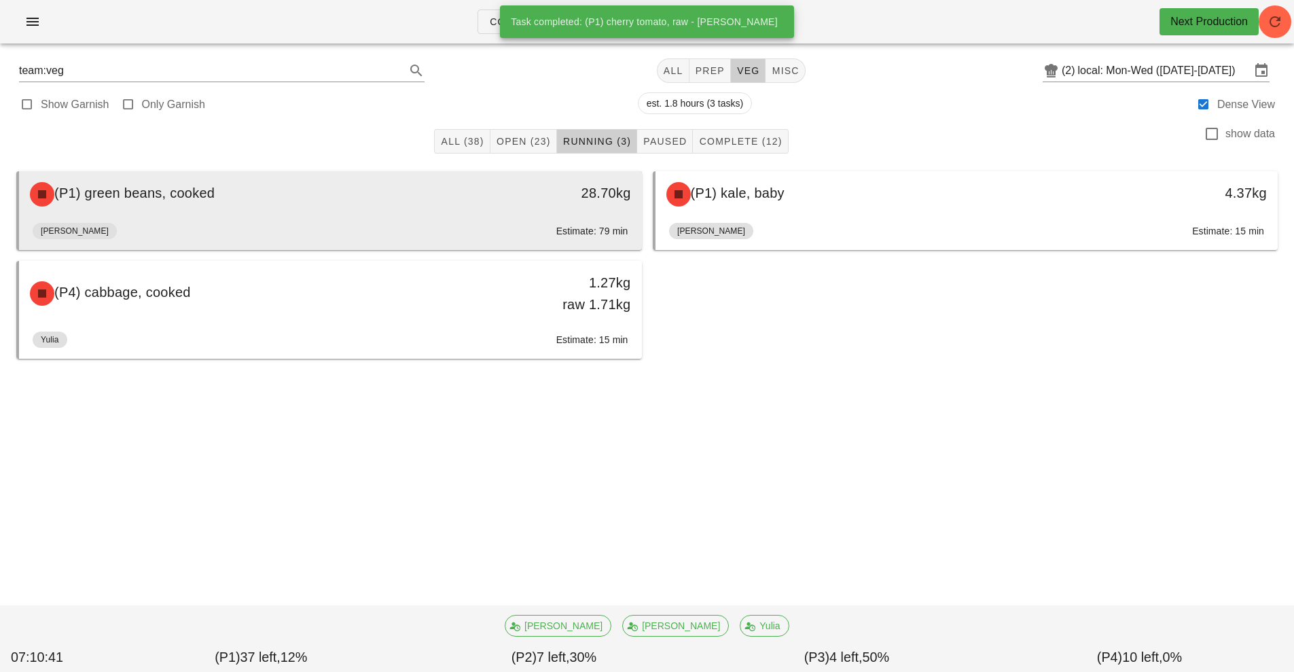
click at [522, 204] on div "28.70kg" at bounding box center [561, 194] width 154 height 41
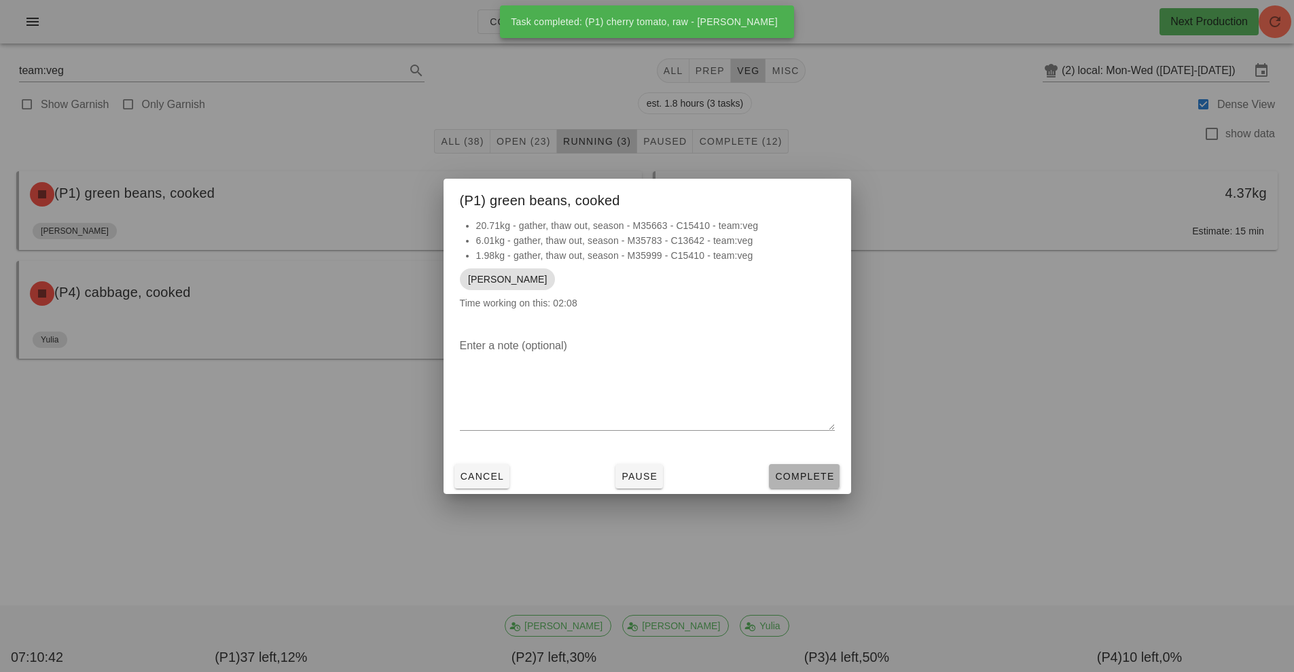
click at [811, 473] on span "Complete" at bounding box center [804, 476] width 60 height 11
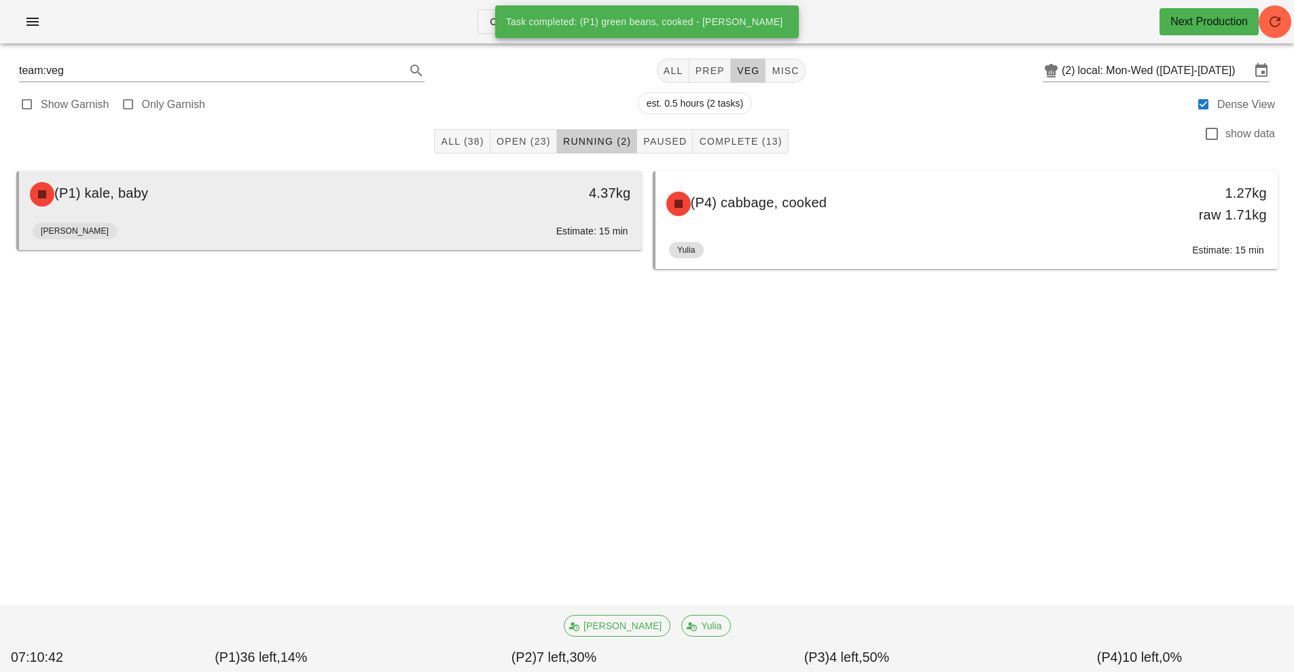
click at [495, 198] on div "4.37kg" at bounding box center [561, 193] width 138 height 22
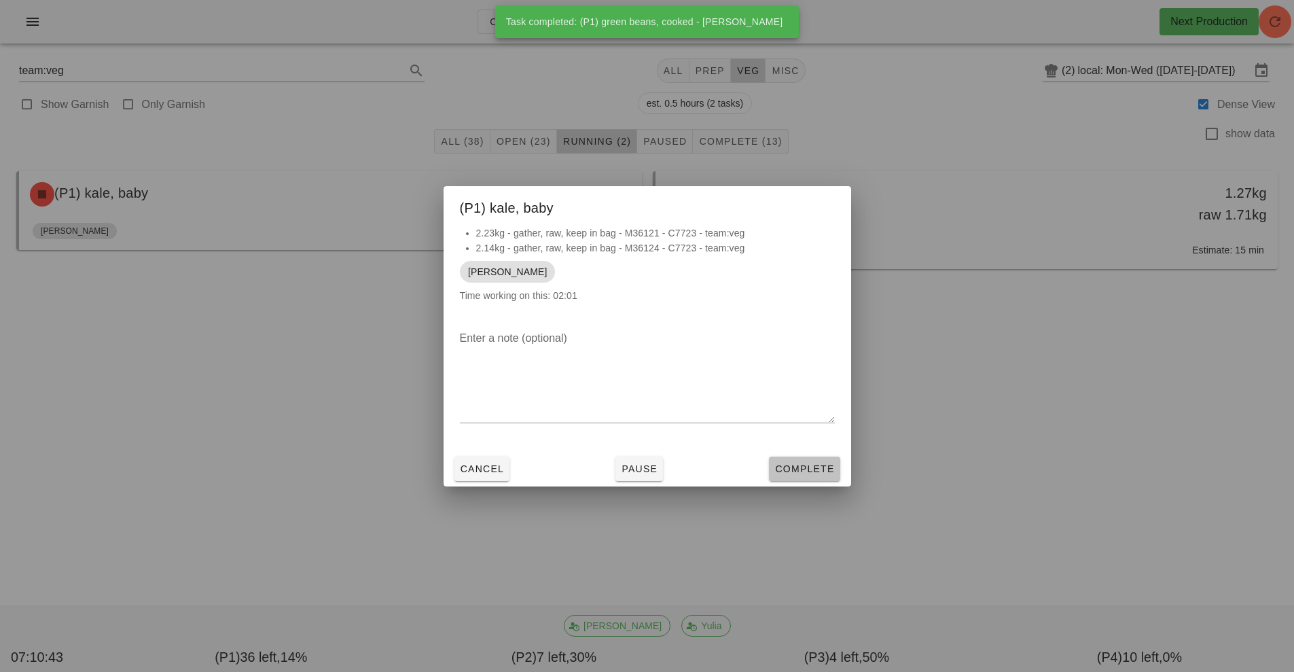
click at [819, 469] on span "Complete" at bounding box center [804, 468] width 60 height 11
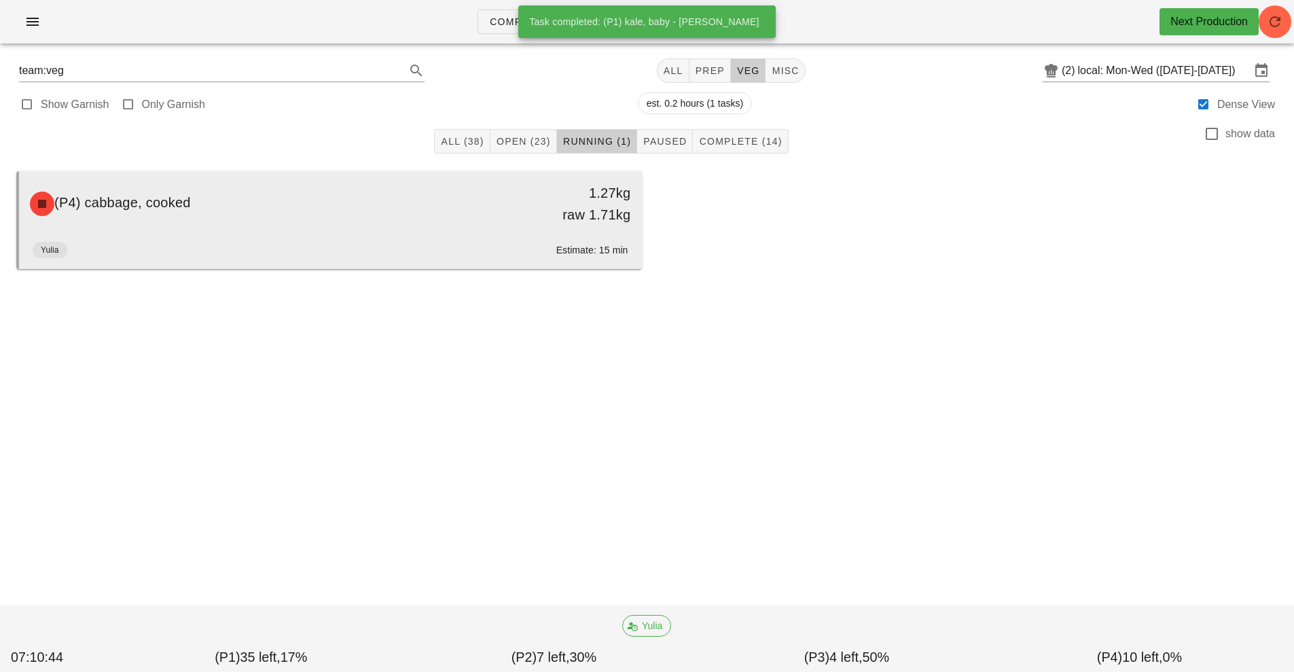
click at [458, 225] on div "(P4) cabbage, cooked 1.27kg raw 1.71kg" at bounding box center [330, 204] width 617 height 60
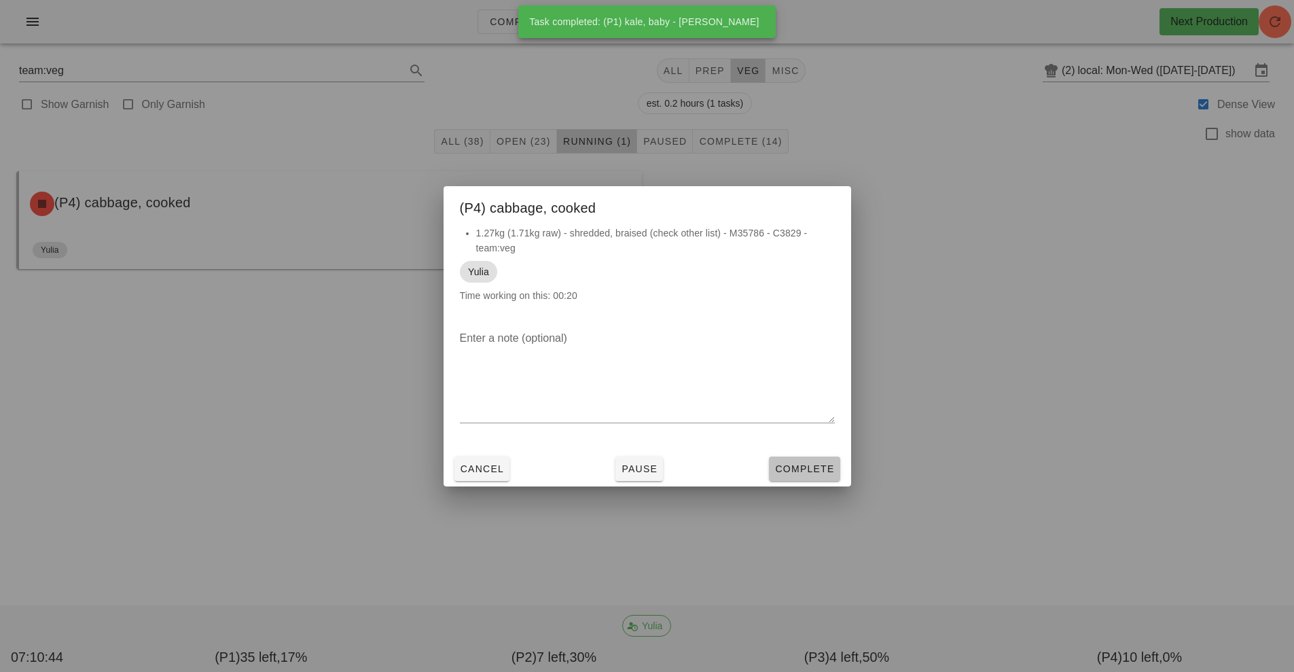
click at [818, 469] on span "Complete" at bounding box center [804, 468] width 60 height 11
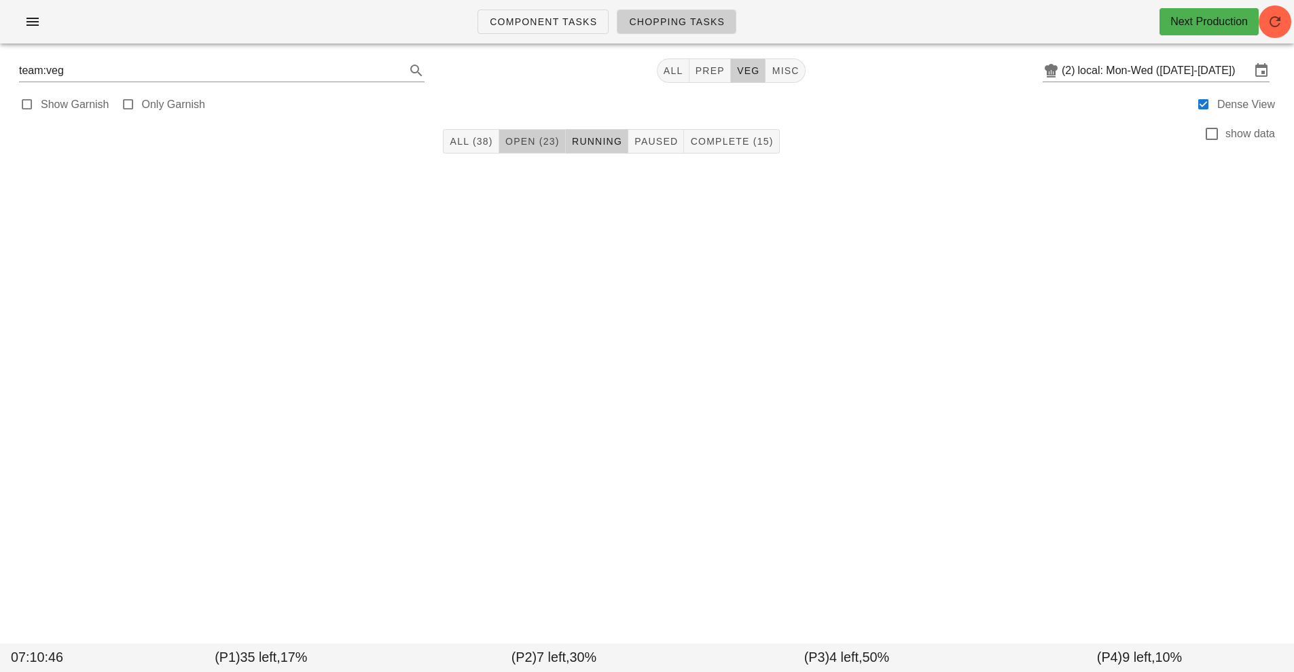
click at [533, 142] on span "Open (23)" at bounding box center [532, 141] width 55 height 11
